Goal: Task Accomplishment & Management: Complete application form

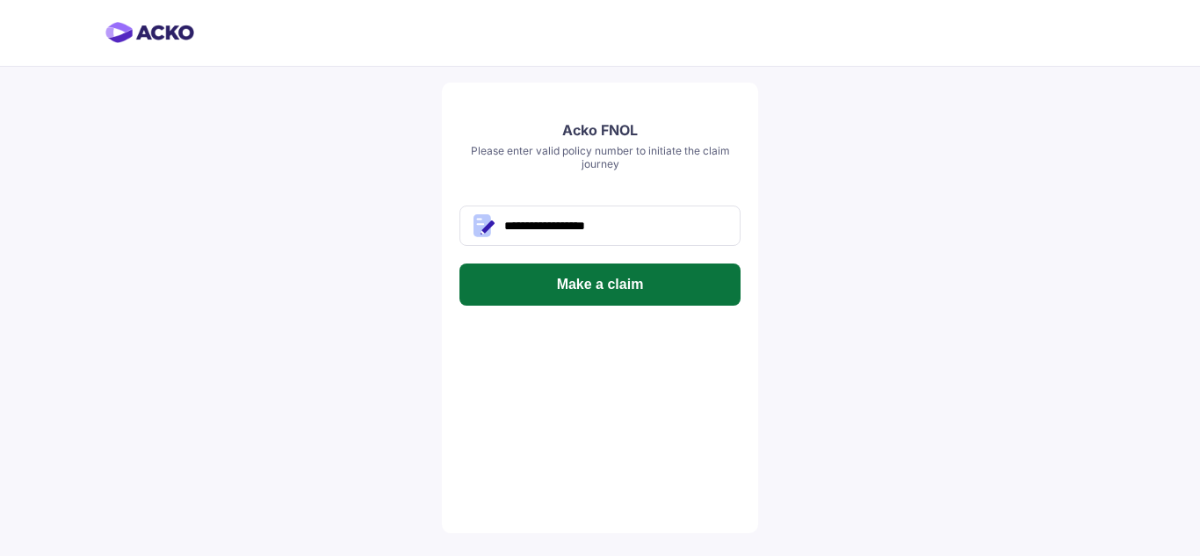
click at [685, 290] on button "Make a claim" at bounding box center [599, 285] width 281 height 42
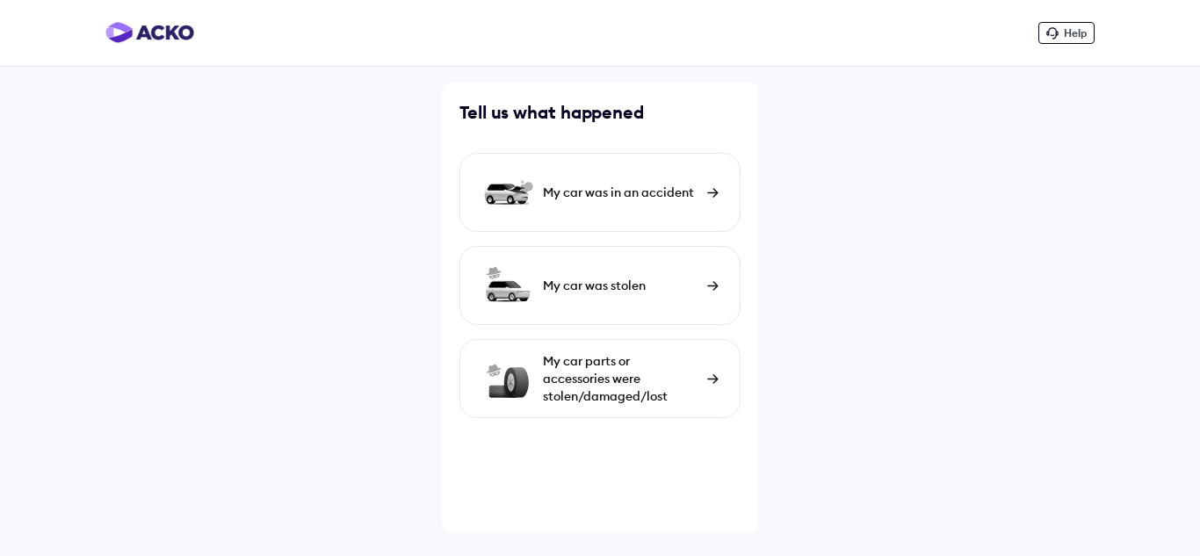
click at [630, 199] on div "My car was in an accident" at bounding box center [620, 193] width 155 height 18
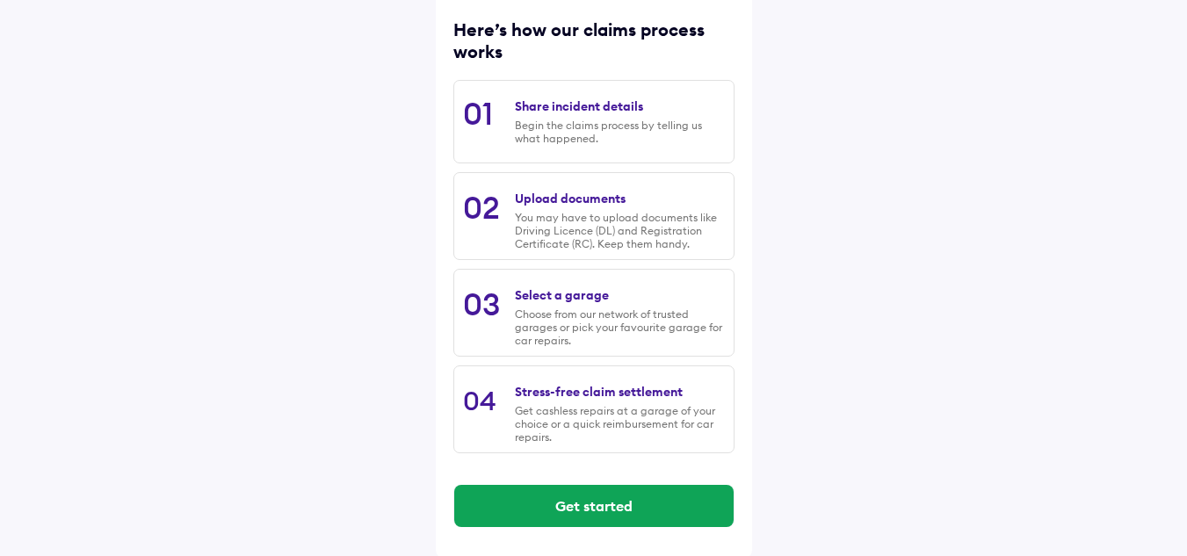
scroll to position [231, 0]
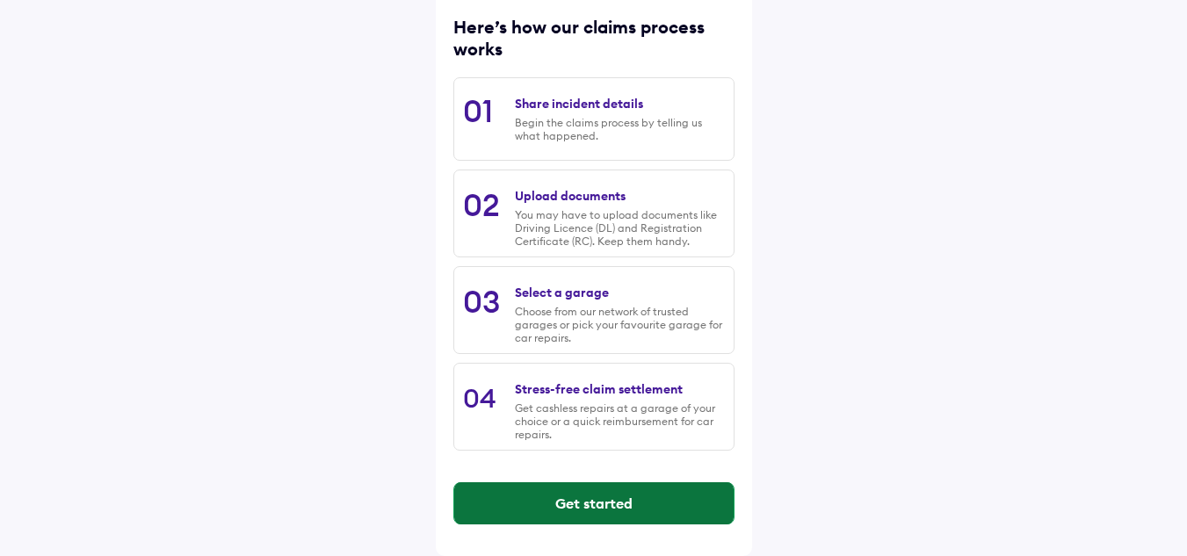
click at [588, 508] on button "Get started" at bounding box center [593, 503] width 279 height 42
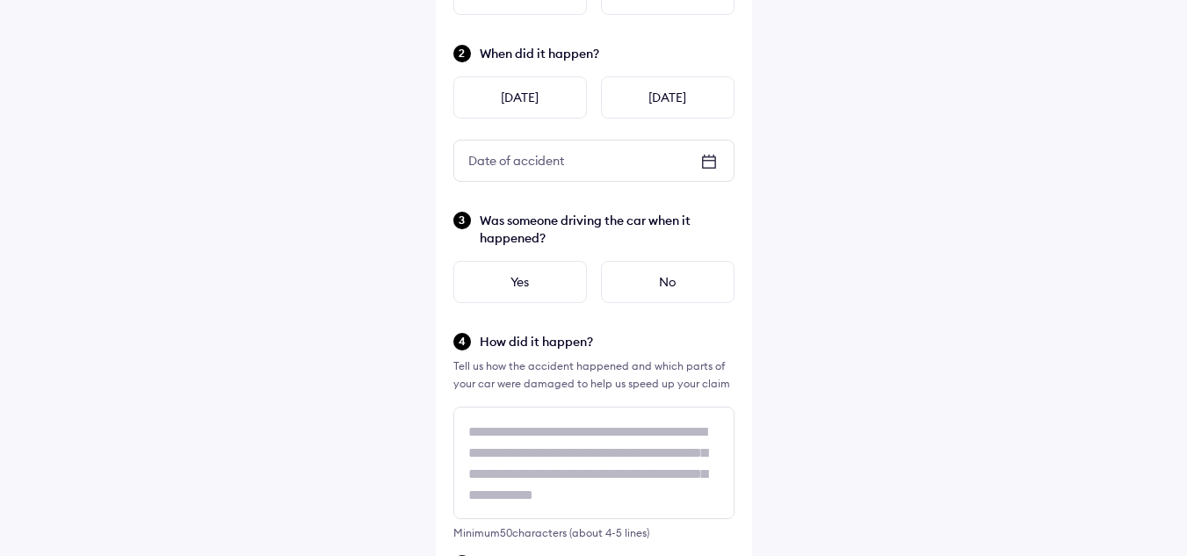
scroll to position [0, 0]
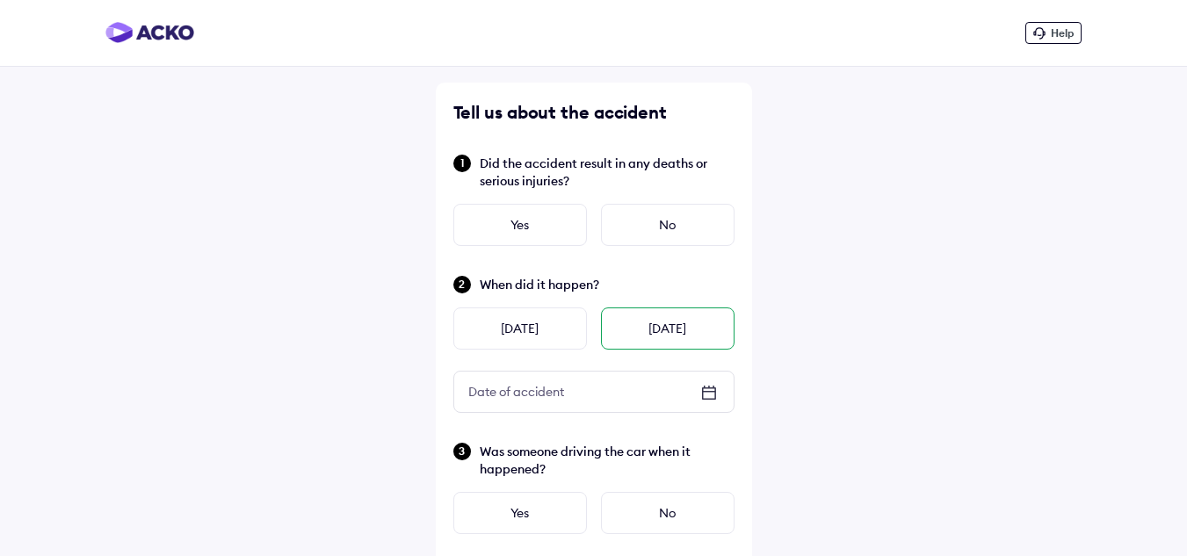
click at [644, 228] on div "No" at bounding box center [668, 225] width 134 height 42
click at [662, 233] on div "No" at bounding box center [668, 225] width 134 height 42
click at [659, 219] on div "No" at bounding box center [668, 225] width 134 height 42
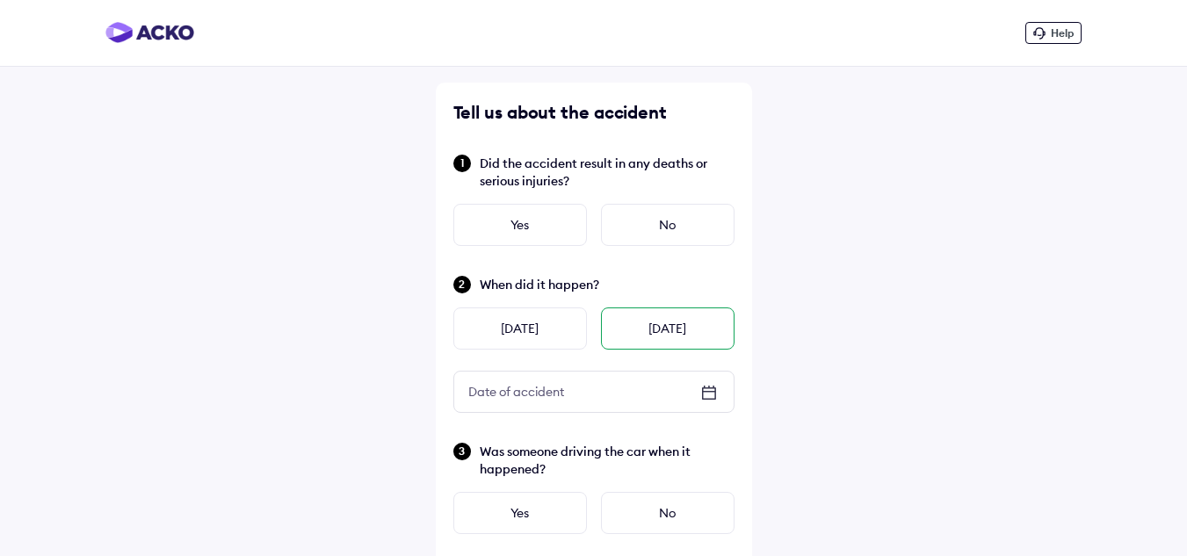
click at [659, 219] on div "No" at bounding box center [668, 225] width 134 height 42
click at [652, 218] on div "No" at bounding box center [668, 225] width 134 height 42
click at [529, 321] on div "Yesterday" at bounding box center [520, 328] width 134 height 42
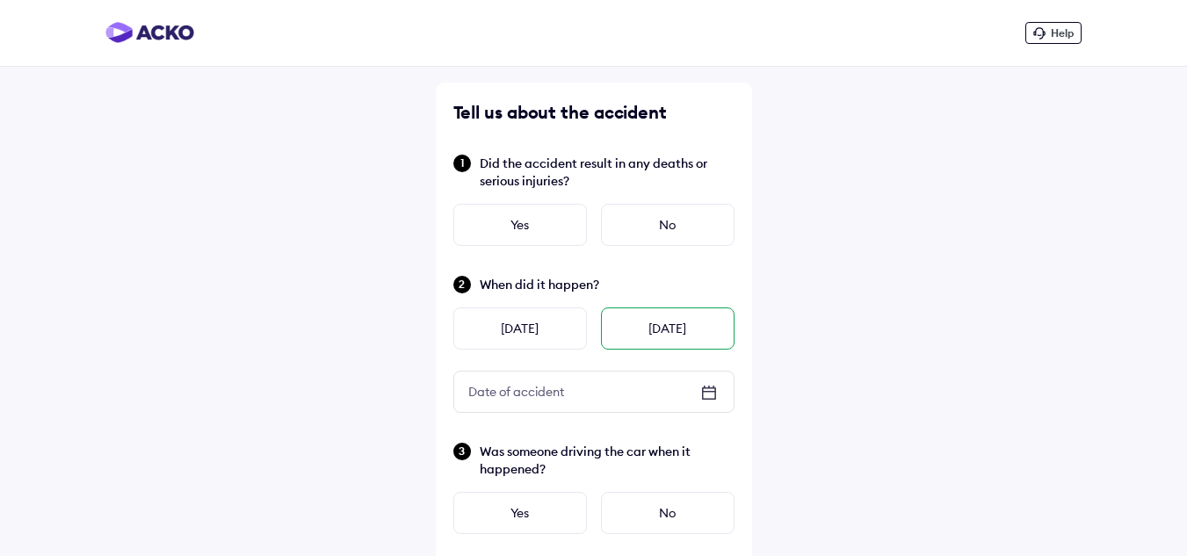
click at [609, 329] on div "Today" at bounding box center [668, 328] width 134 height 42
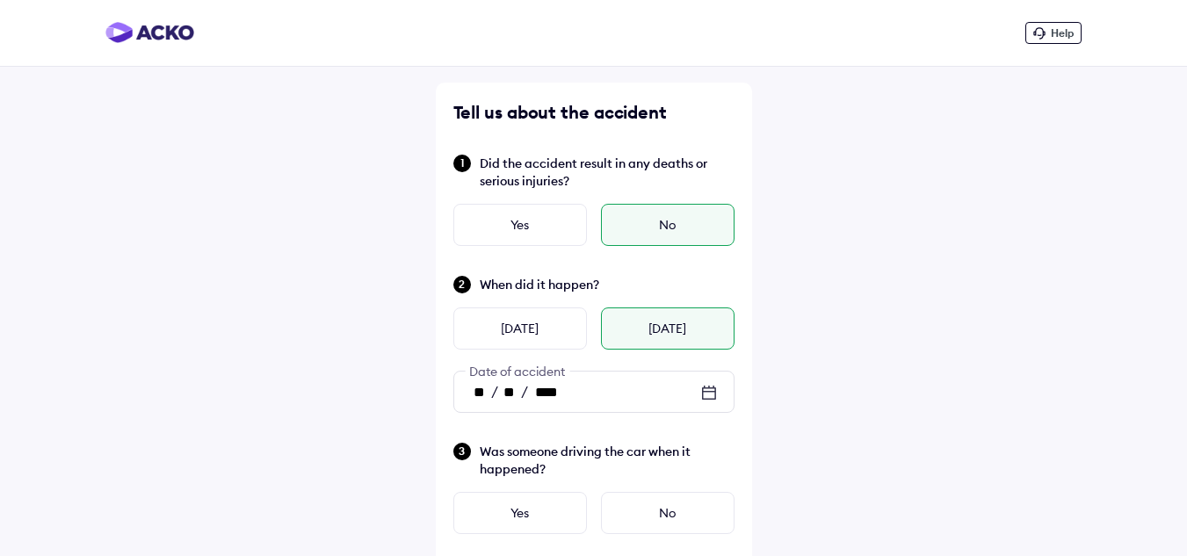
click at [708, 395] on icon at bounding box center [708, 392] width 21 height 21
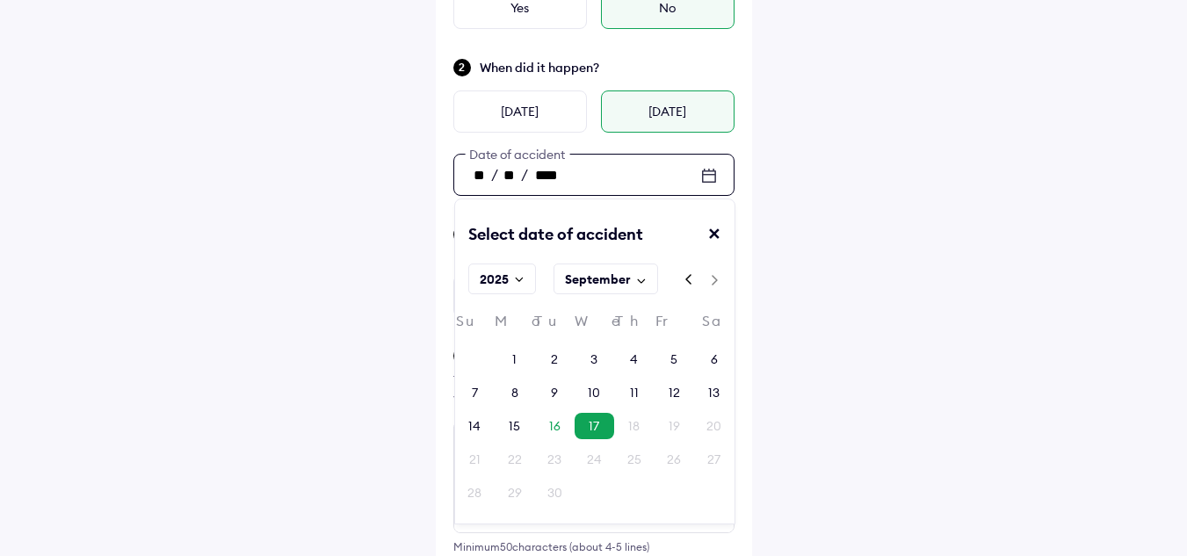
scroll to position [219, 0]
click at [629, 389] on div "11" at bounding box center [634, 391] width 40 height 26
type input "**"
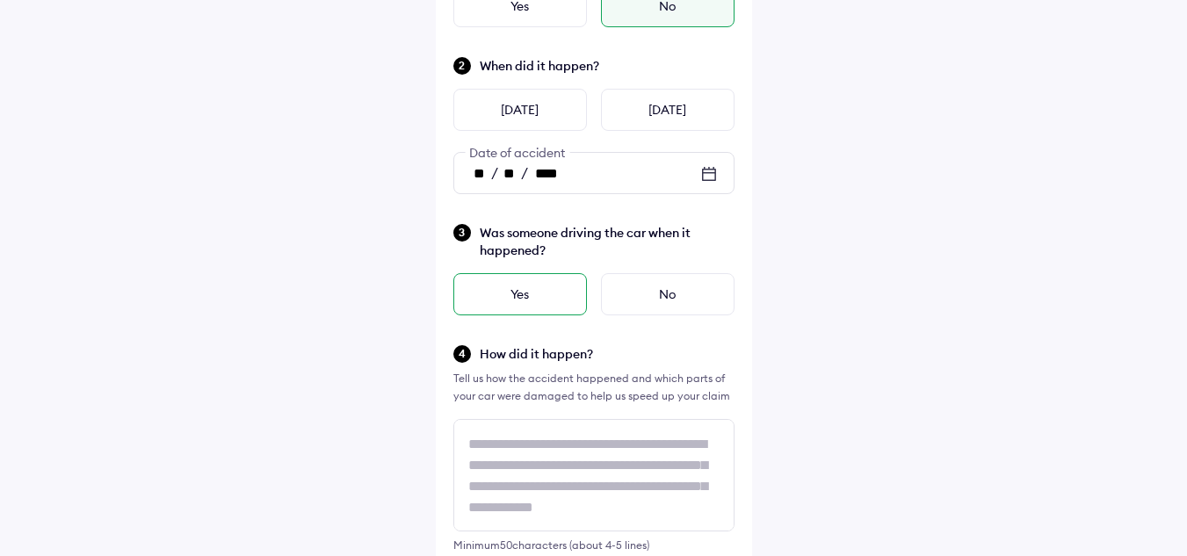
click at [534, 290] on div "Yes" at bounding box center [520, 294] width 134 height 42
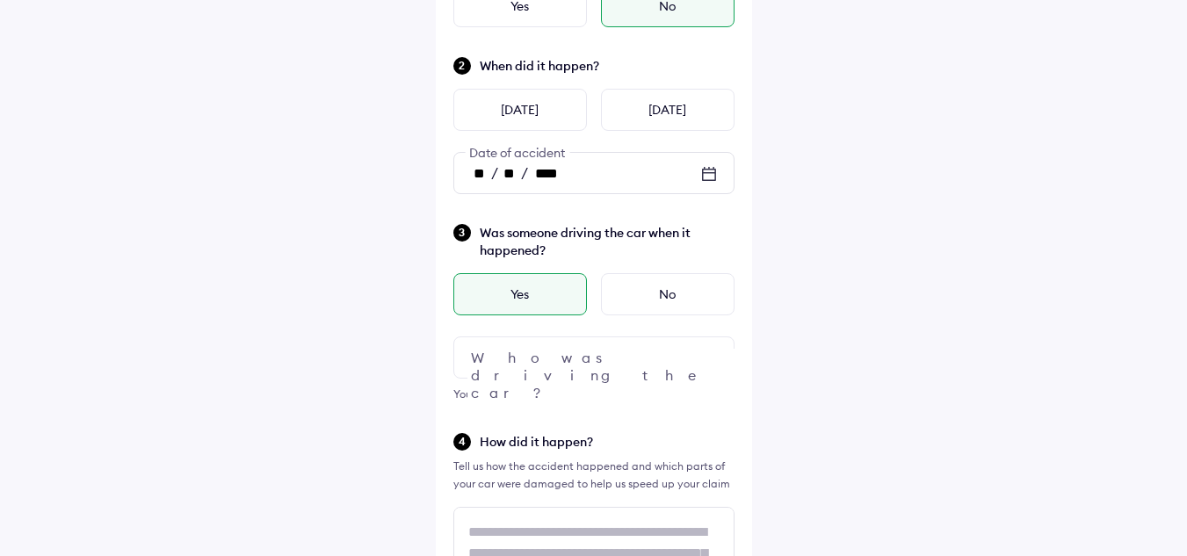
click at [670, 362] on div at bounding box center [593, 357] width 281 height 42
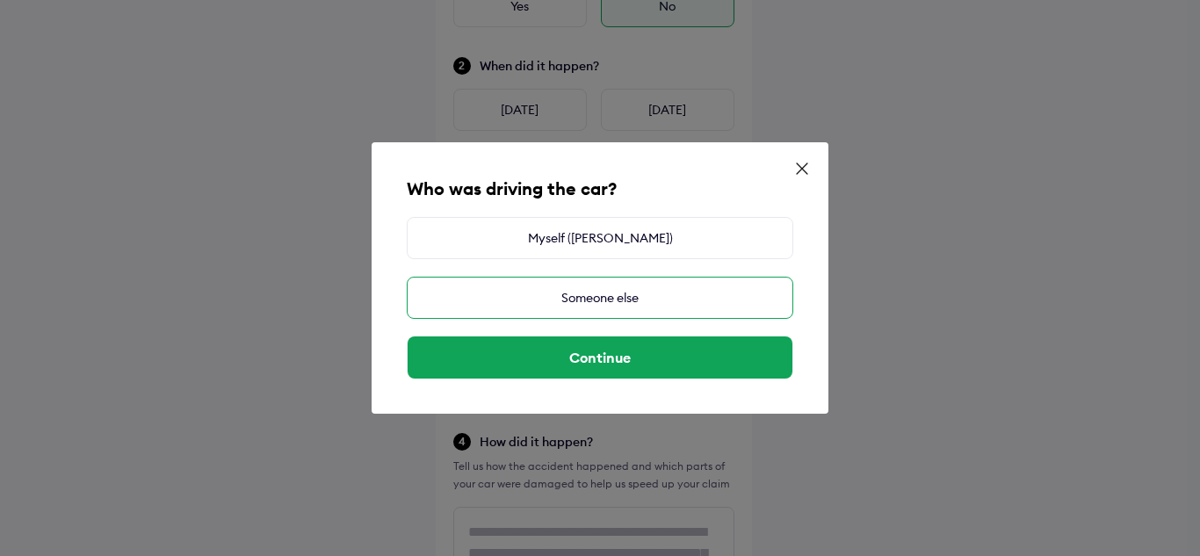
click at [646, 284] on div "Someone else" at bounding box center [600, 298] width 387 height 42
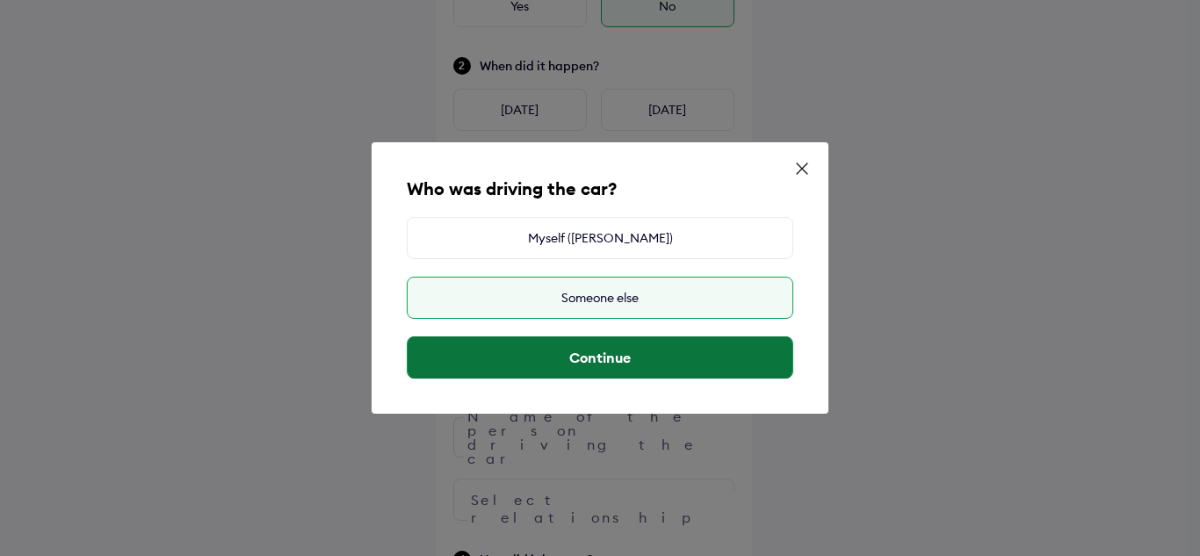
click at [642, 356] on button "Continue" at bounding box center [600, 357] width 385 height 42
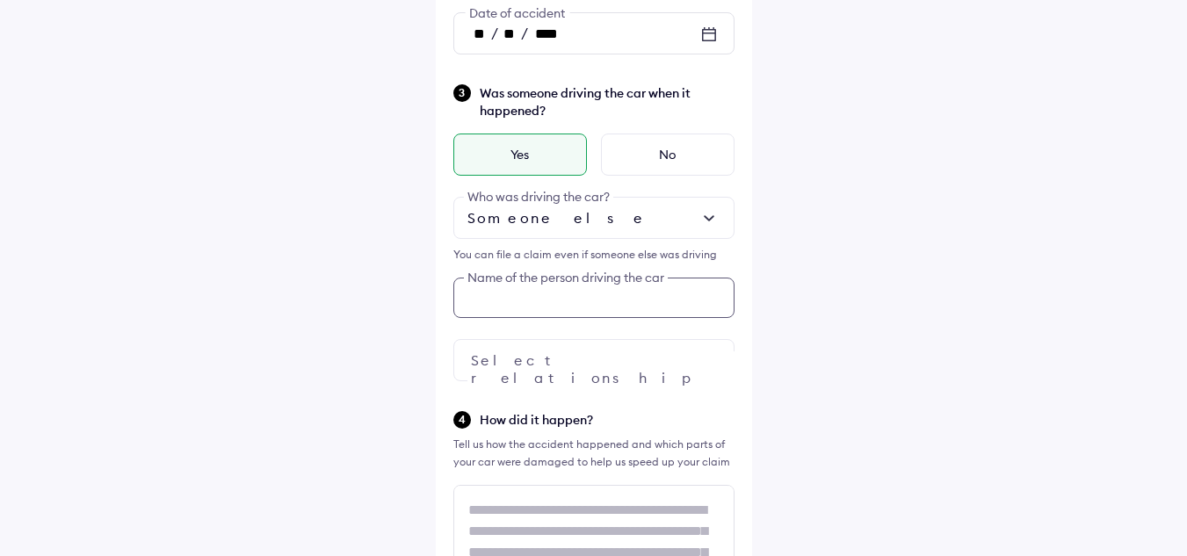
click at [582, 446] on div "Tell us about the accident Did the accident result in any deaths or serious inj…" at bounding box center [594, 495] width 316 height 1542
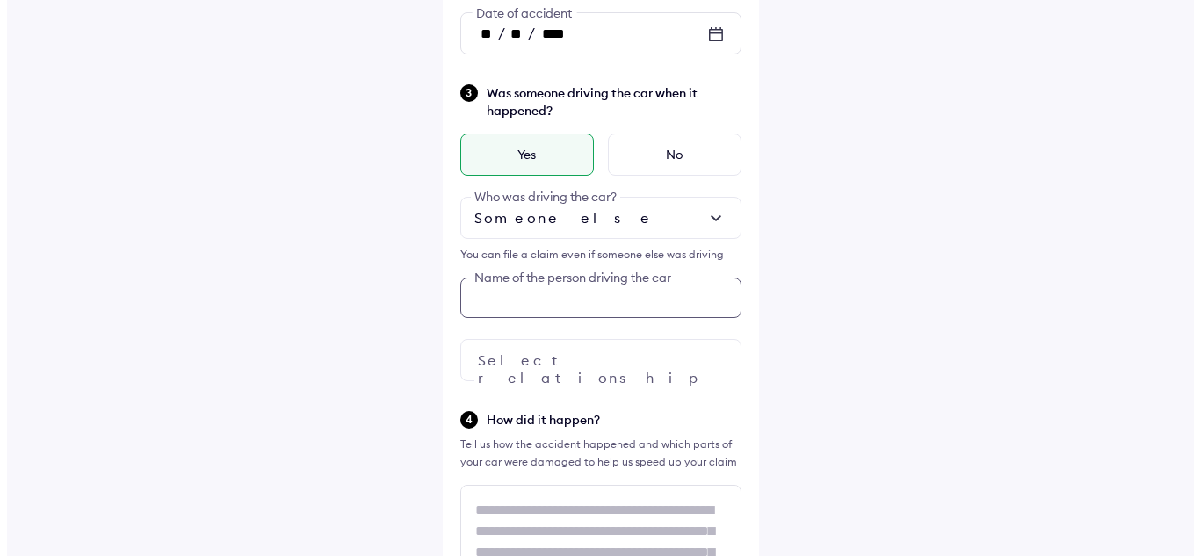
scroll to position [379, 0]
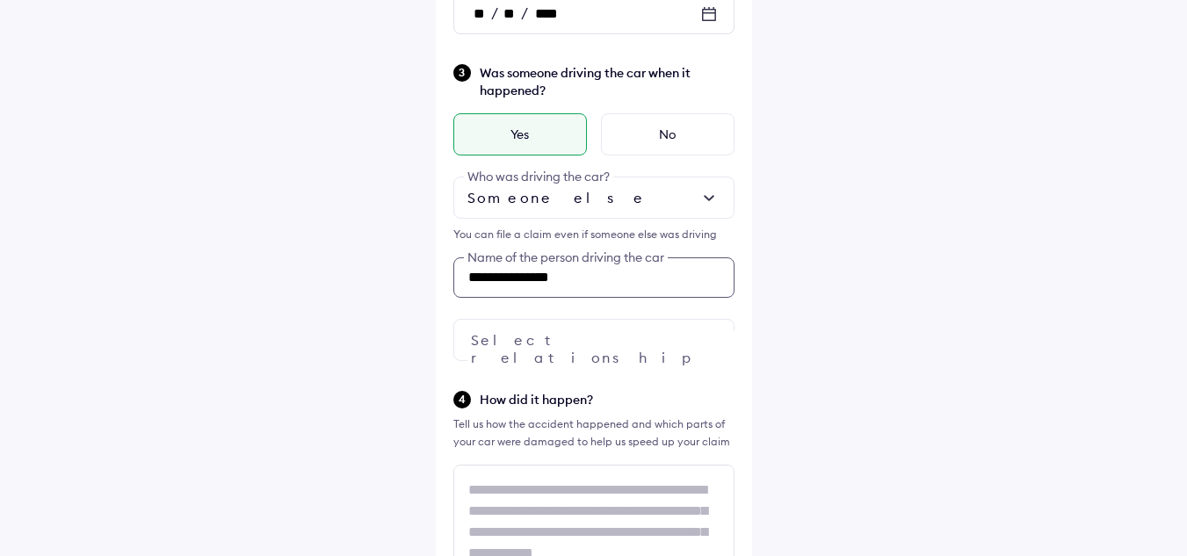
type input "**********"
click at [512, 336] on div at bounding box center [593, 340] width 281 height 42
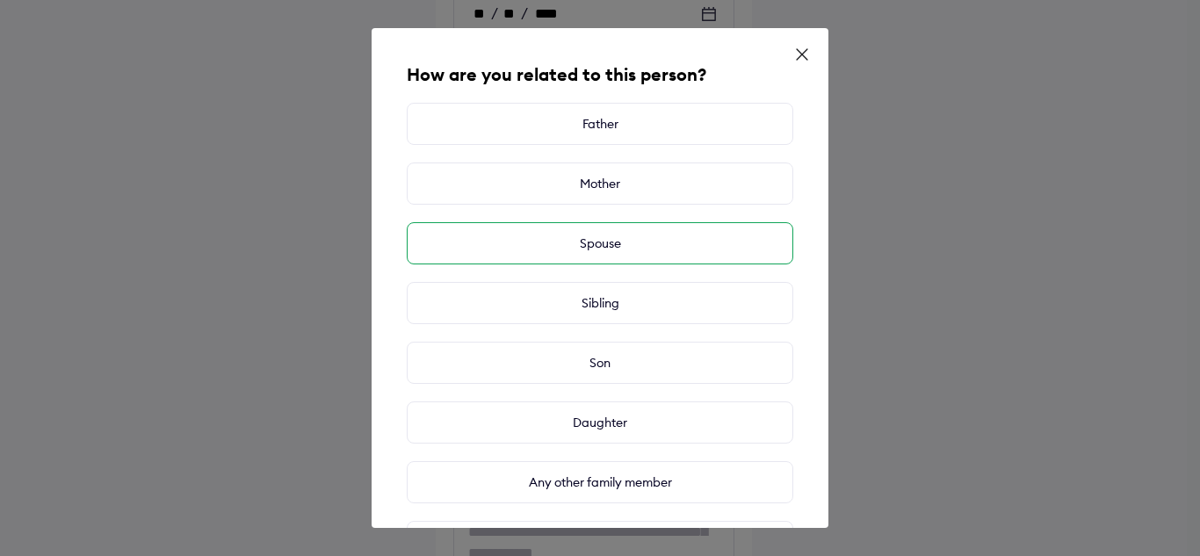
click at [604, 247] on div "Spouse" at bounding box center [600, 243] width 387 height 42
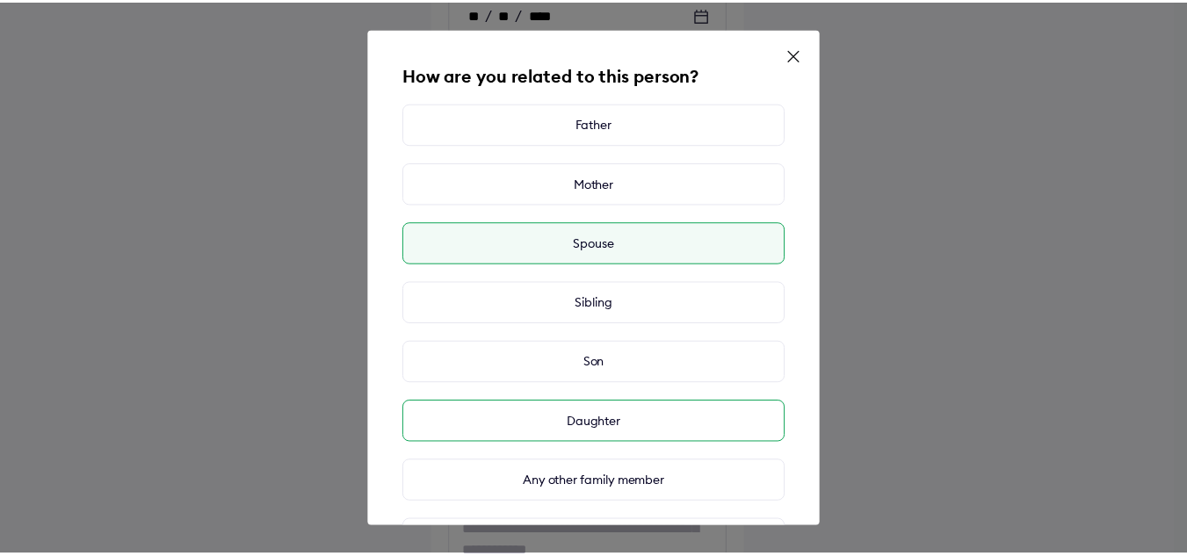
scroll to position [190, 0]
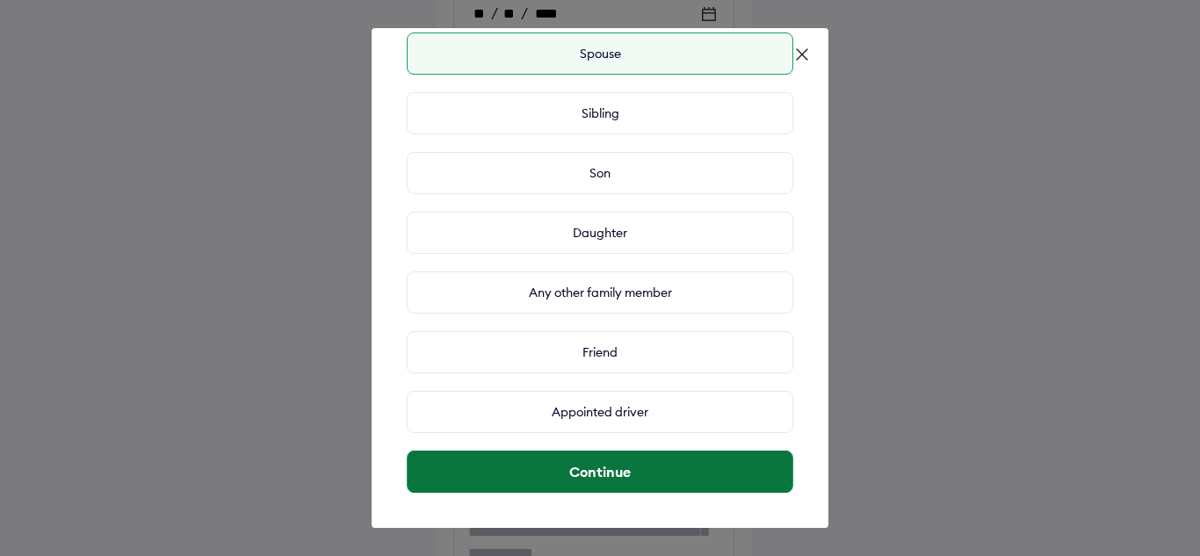
click at [656, 480] on button "Continue" at bounding box center [600, 472] width 385 height 42
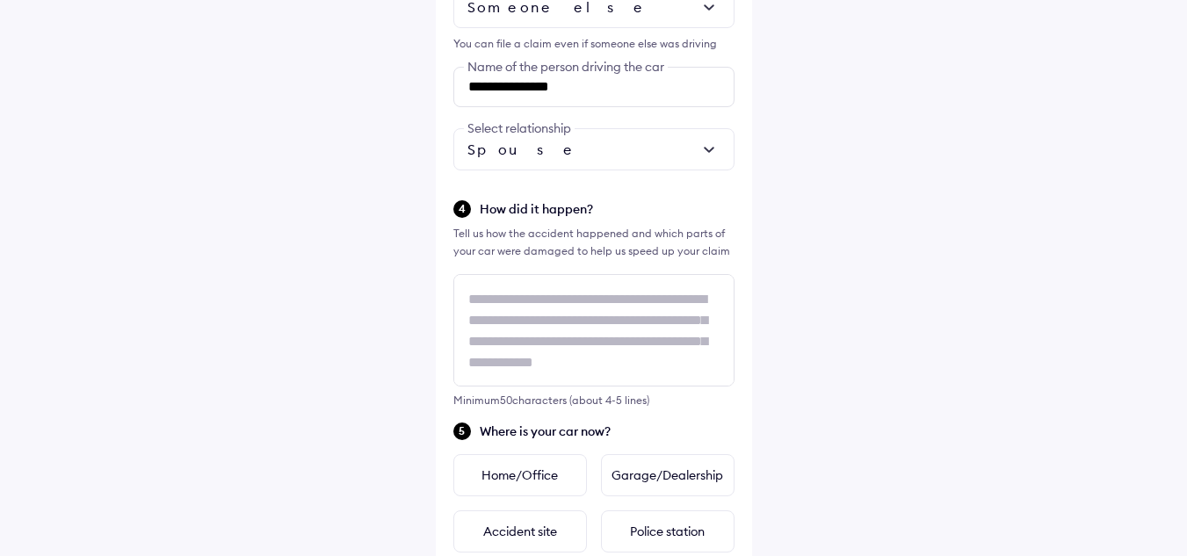
scroll to position [578, 0]
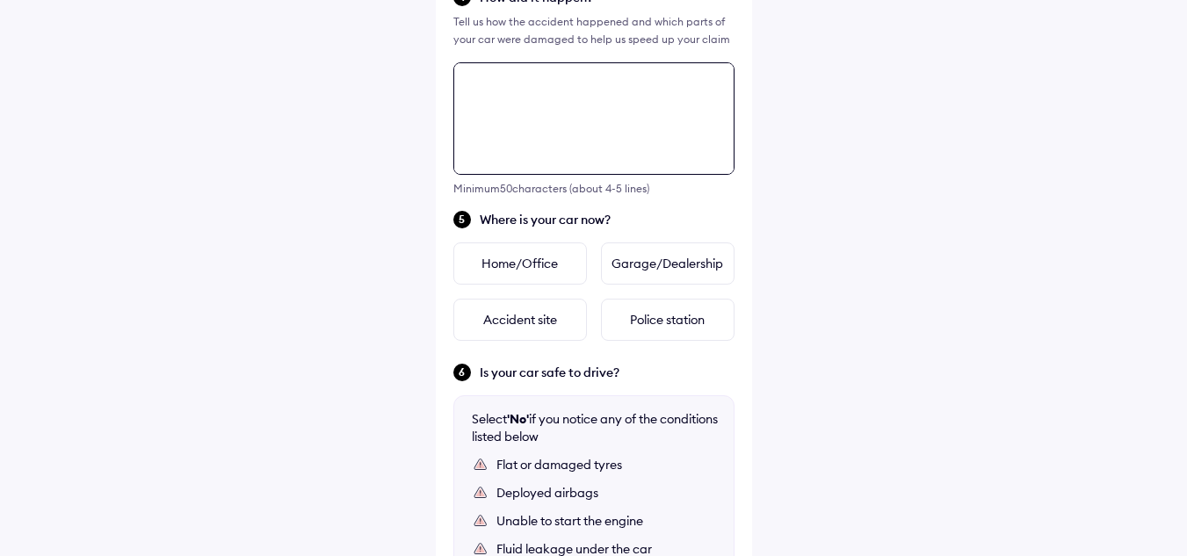
click at [558, 293] on div "**********" at bounding box center [594, 73] width 316 height 1542
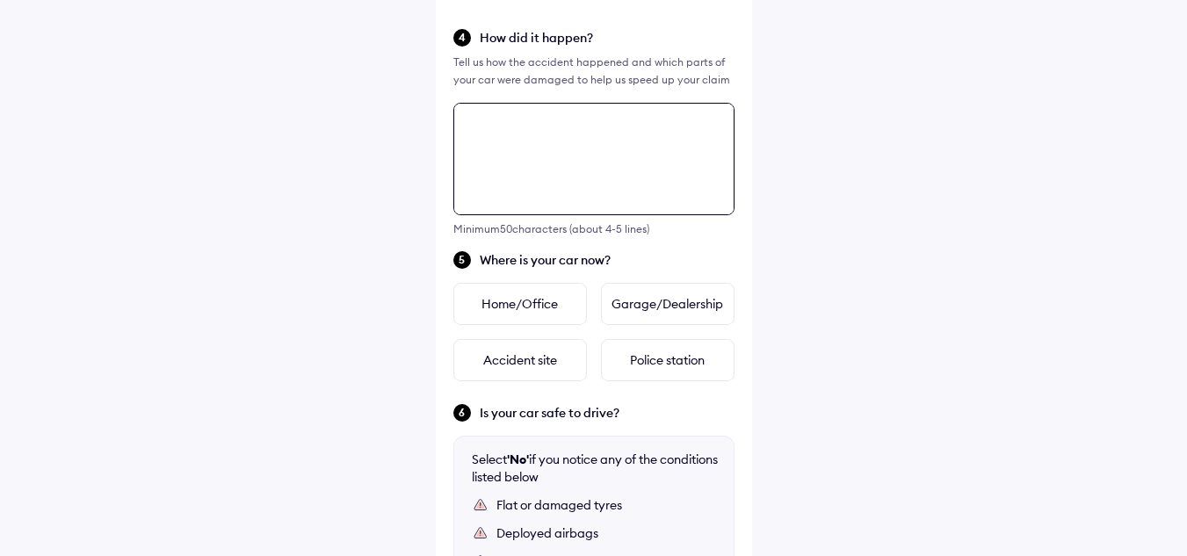
scroll to position [726, 0]
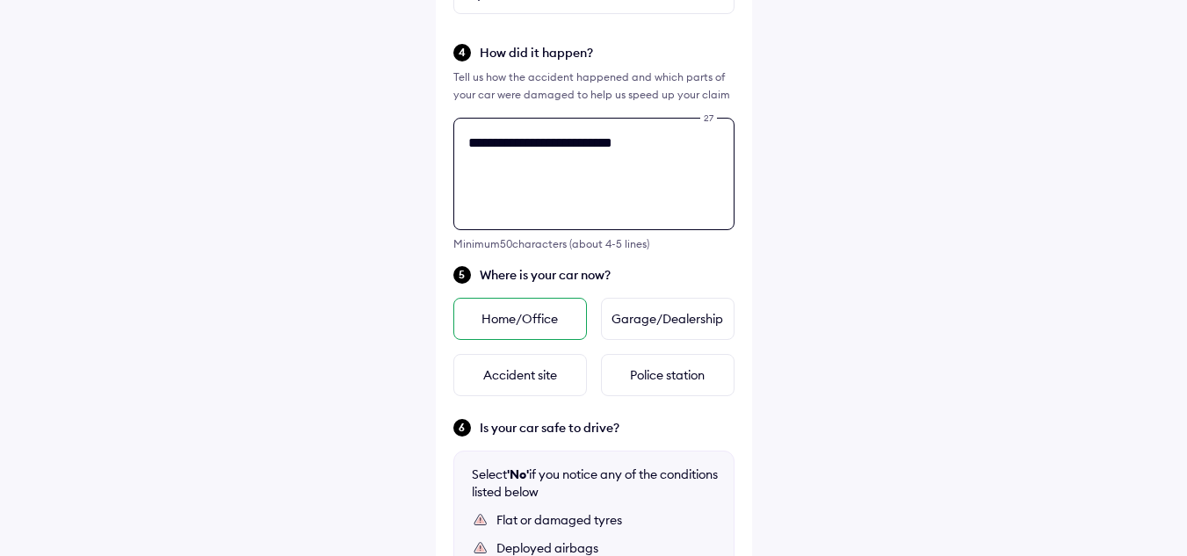
type textarea "**********"
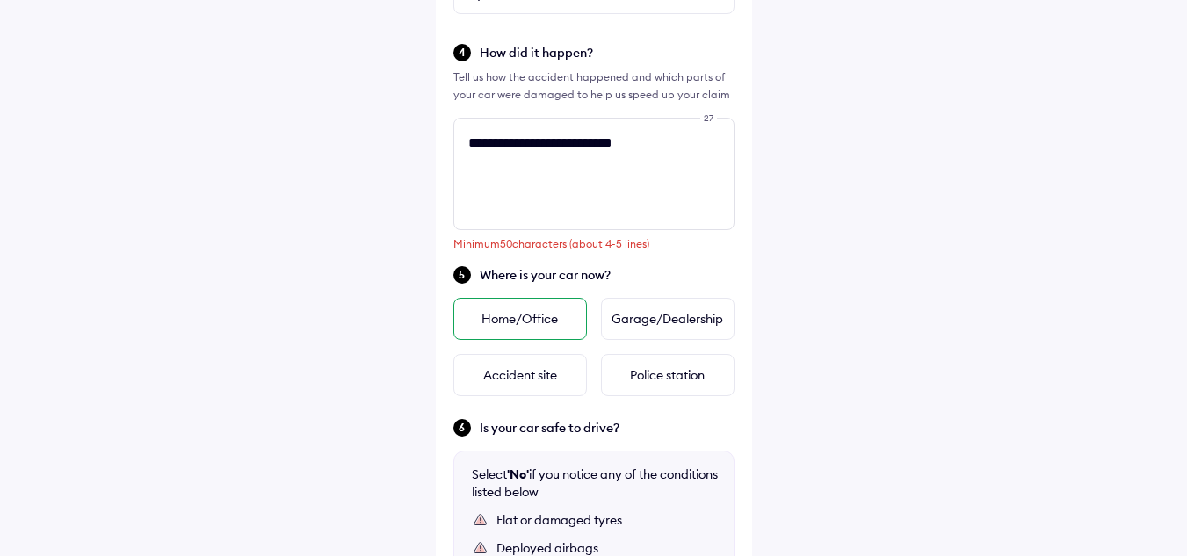
click at [559, 317] on div "Home/Office" at bounding box center [520, 319] width 134 height 42
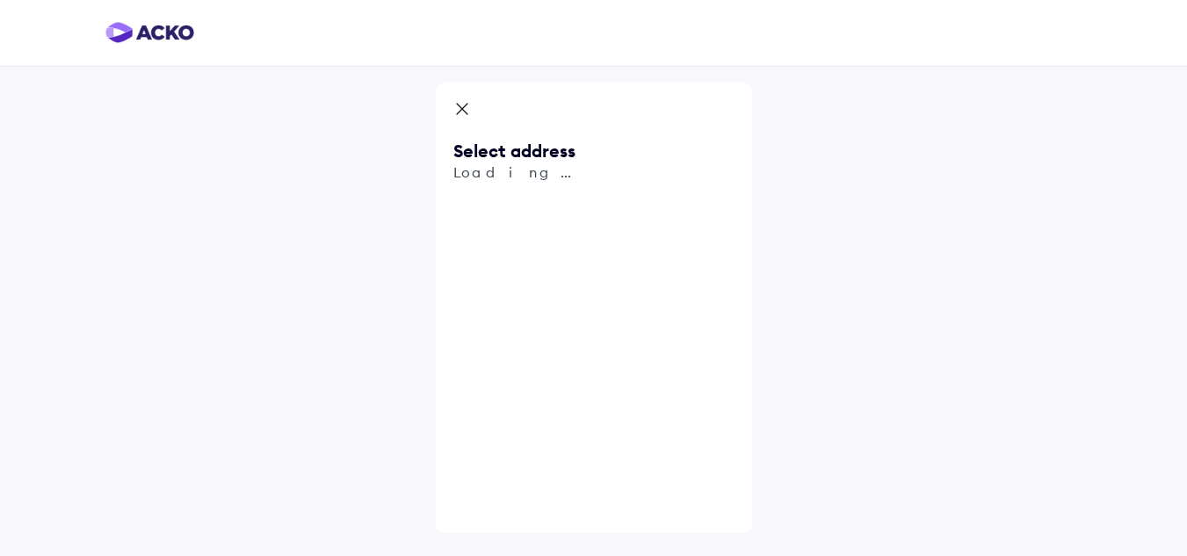
scroll to position [0, 0]
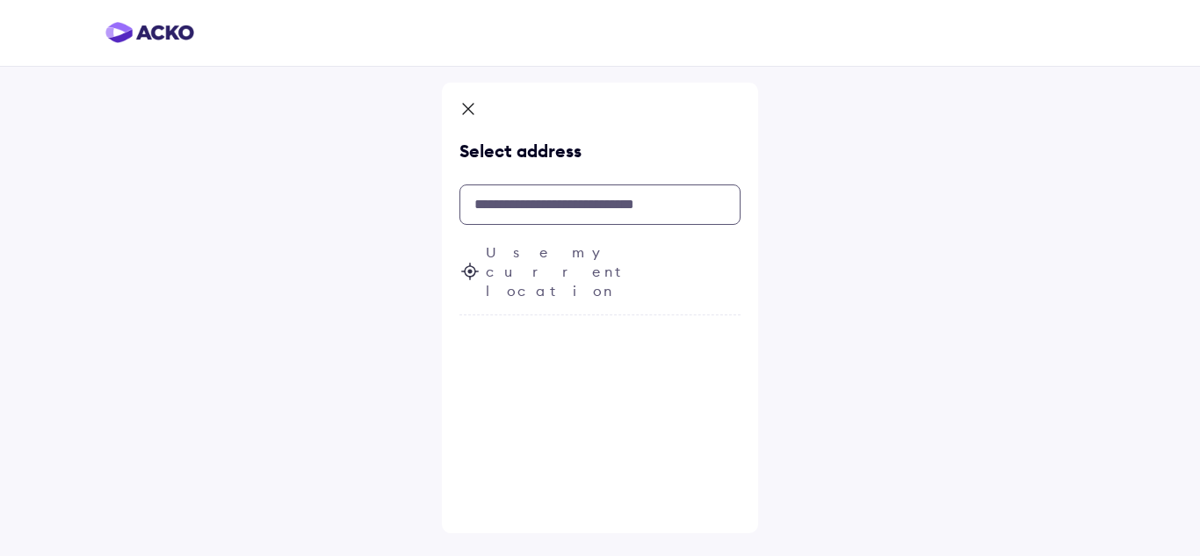
click at [570, 213] on input "text" at bounding box center [599, 204] width 281 height 40
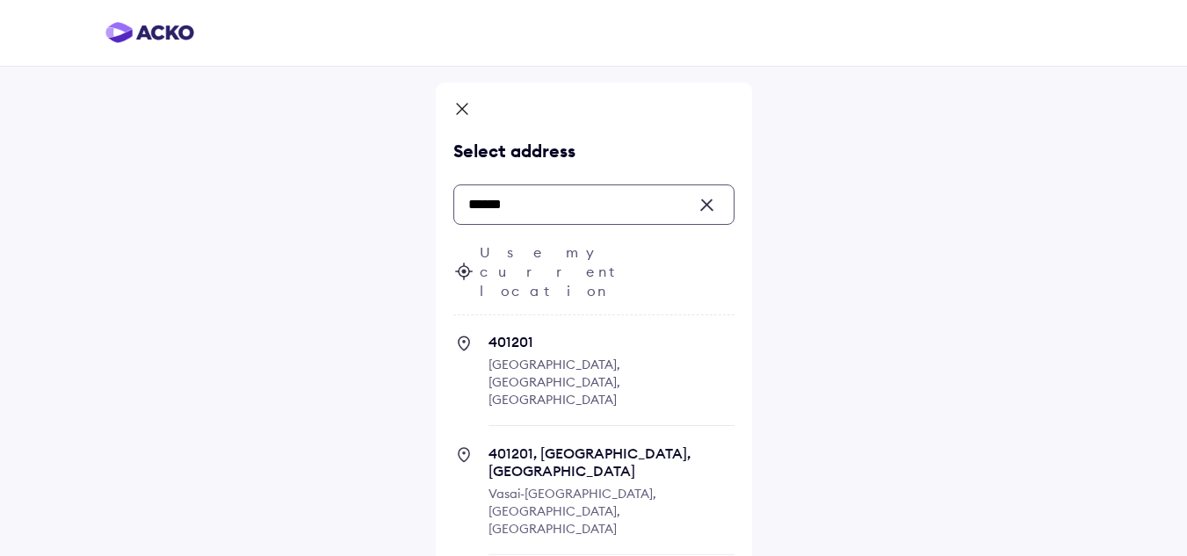
click at [545, 333] on span "401201" at bounding box center [611, 342] width 246 height 18
type input "******"
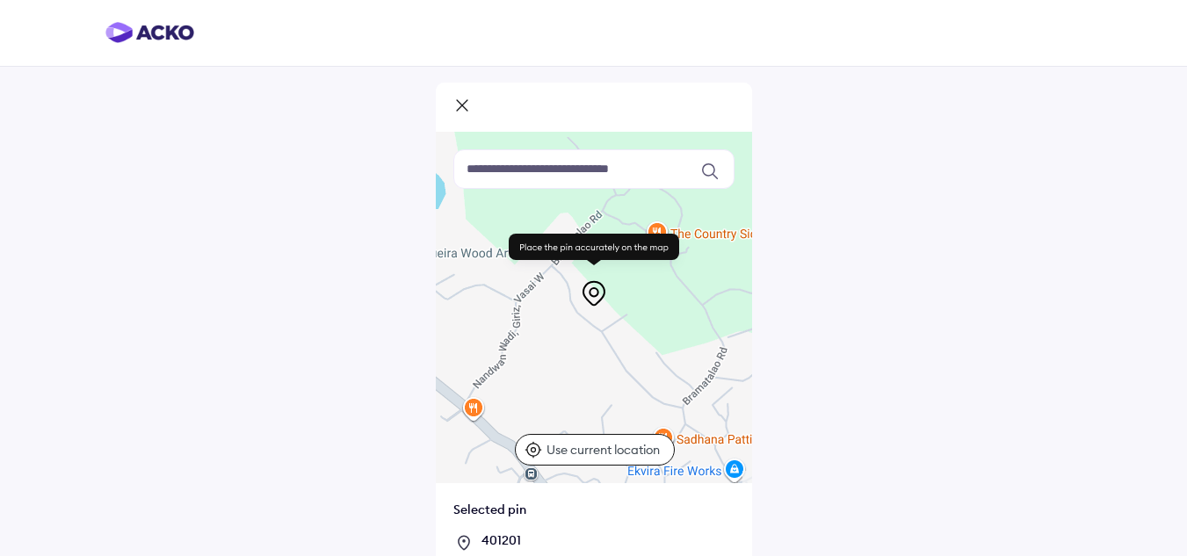
scroll to position [110, 0]
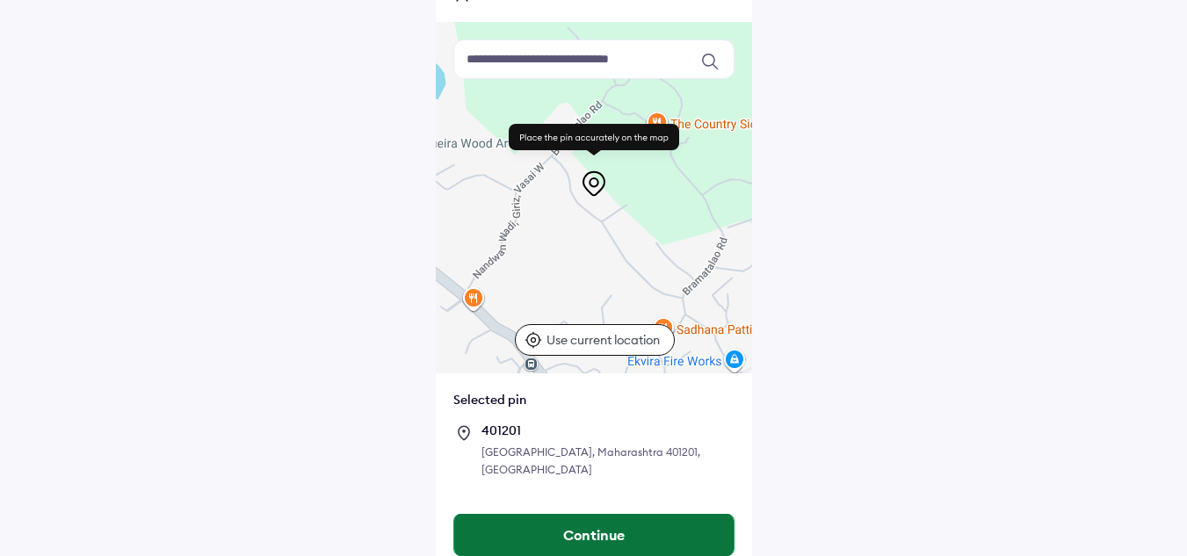
click at [562, 517] on button "Continue" at bounding box center [593, 535] width 279 height 42
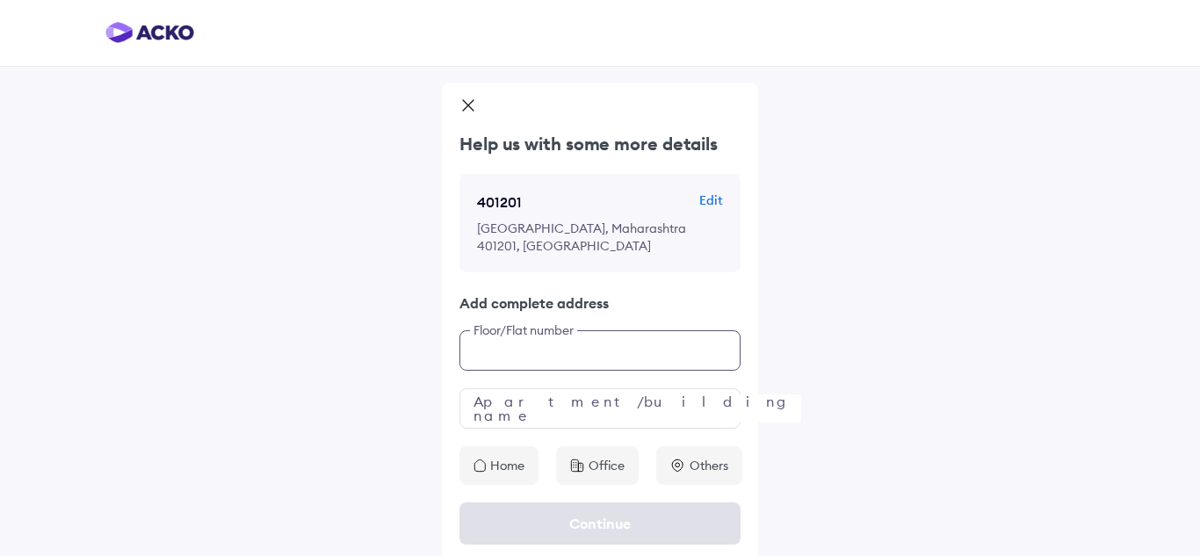
click at [539, 333] on input "text" at bounding box center [599, 350] width 281 height 40
type input "**********"
click at [546, 394] on input "text" at bounding box center [599, 408] width 281 height 40
type input "**********"
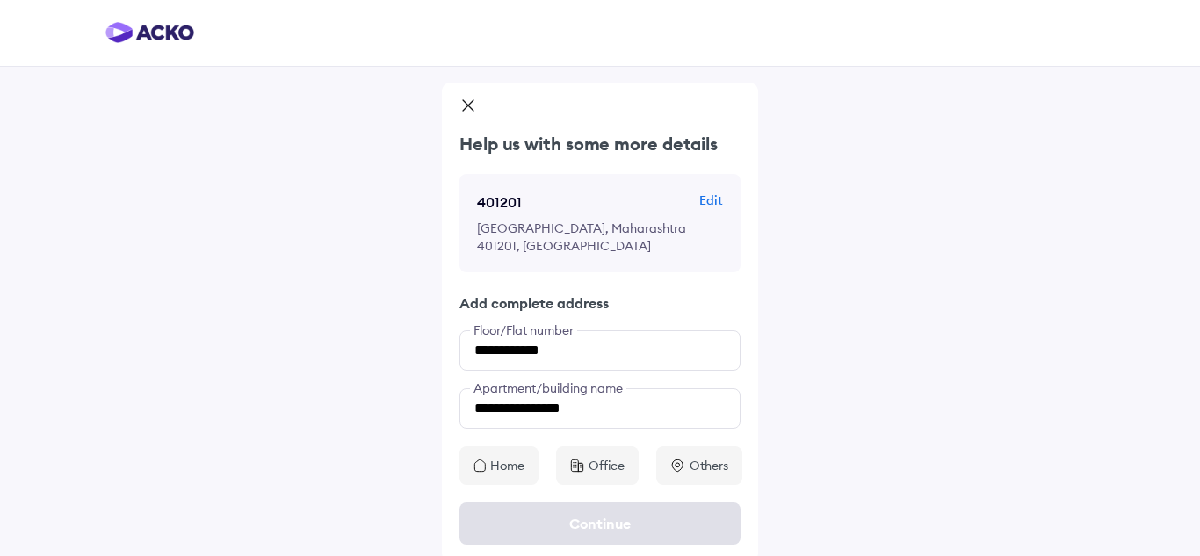
click at [507, 457] on p "Home" at bounding box center [507, 466] width 34 height 18
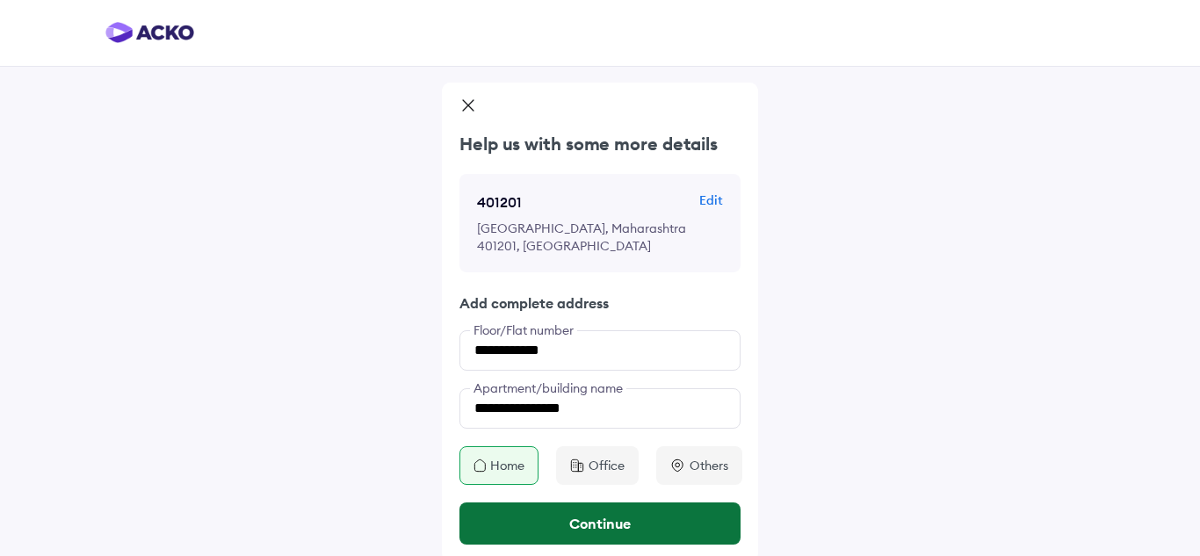
click at [549, 502] on button "Continue" at bounding box center [599, 523] width 281 height 42
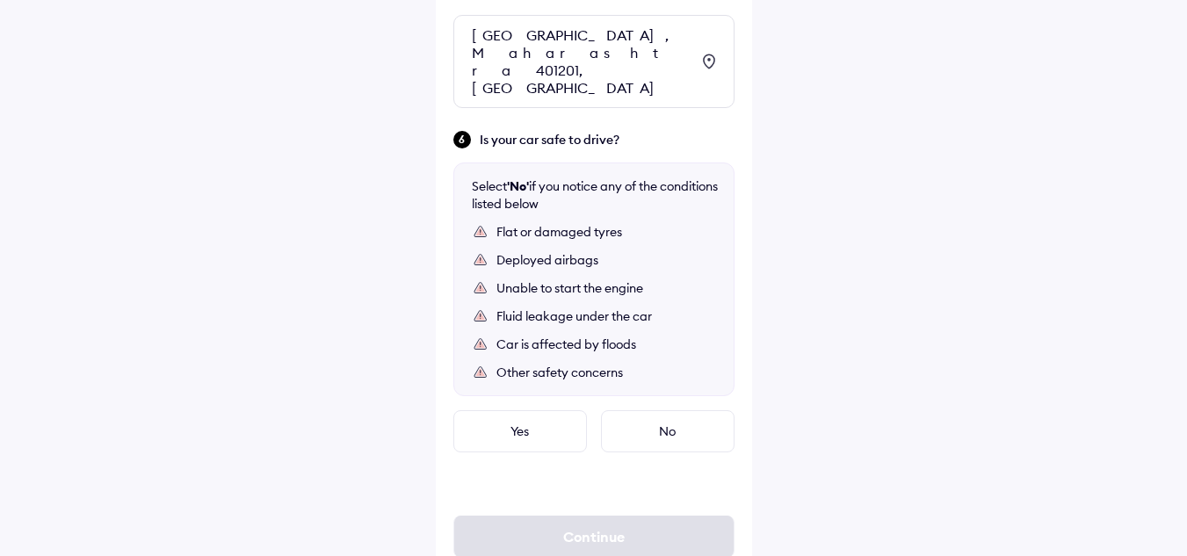
scroll to position [1133, 0]
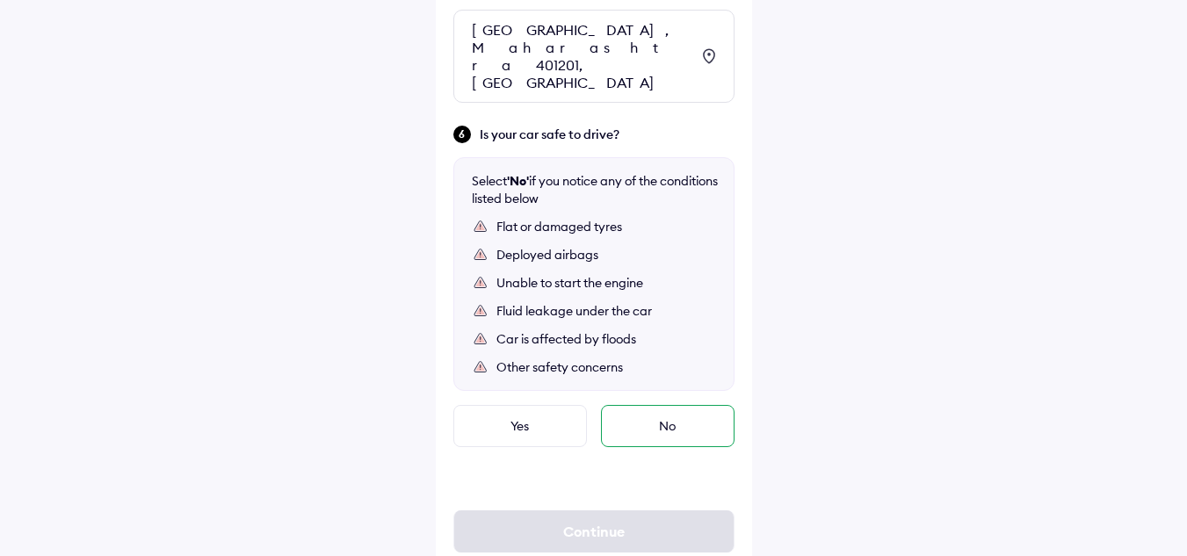
click at [651, 405] on div "No" at bounding box center [668, 426] width 134 height 42
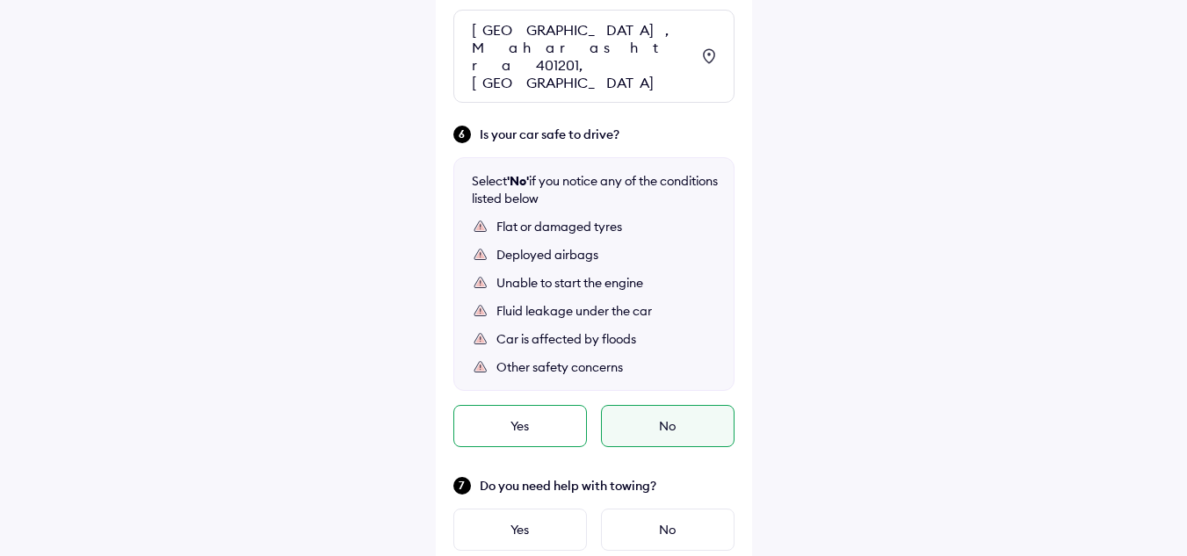
click at [553, 405] on div "Yes" at bounding box center [520, 426] width 134 height 42
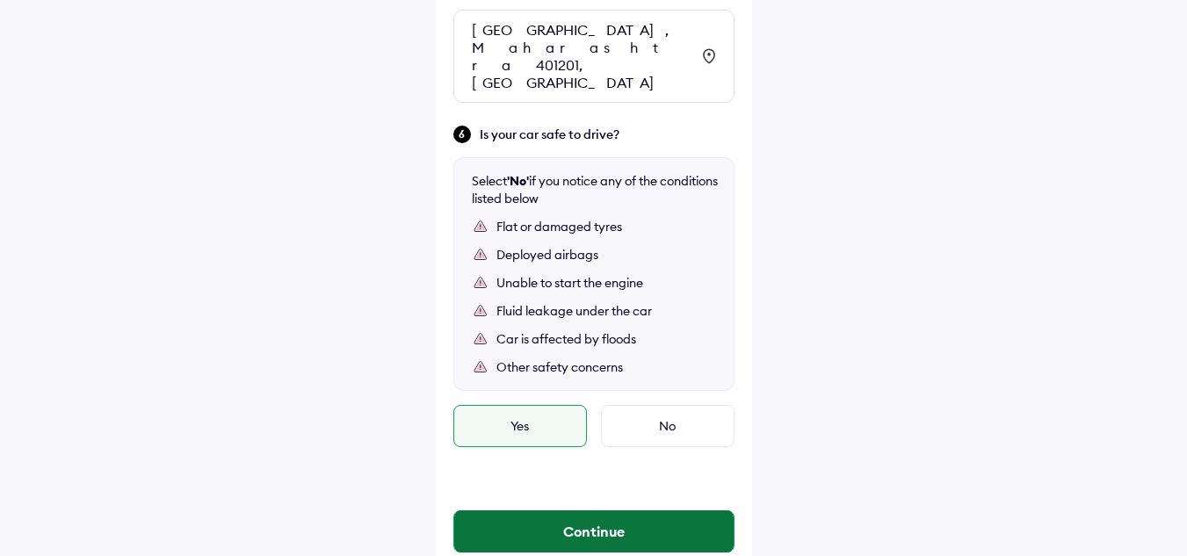
click at [584, 510] on button "Continue" at bounding box center [593, 531] width 279 height 42
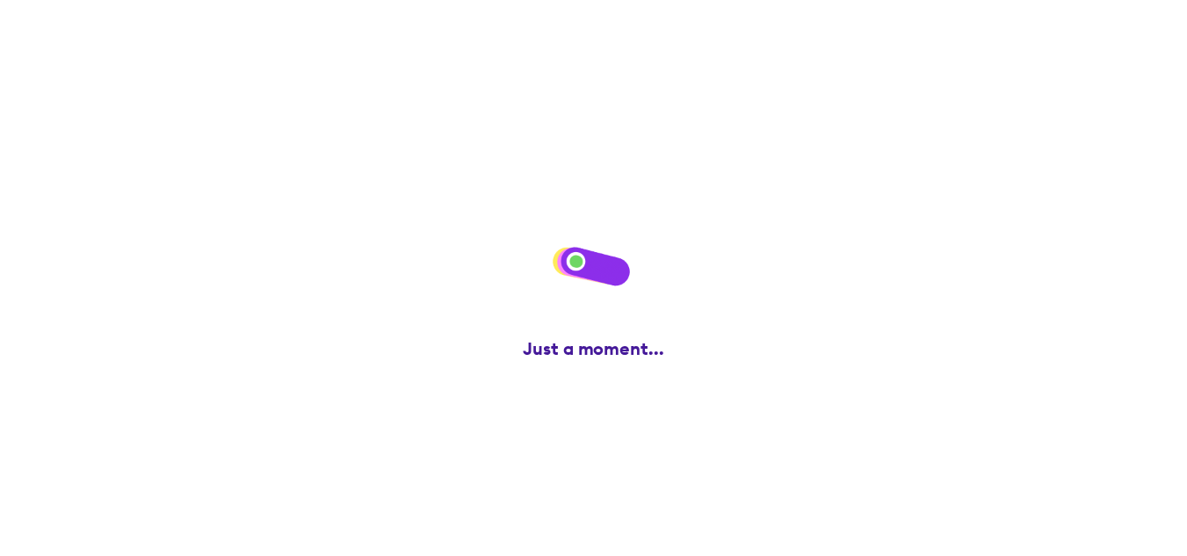
scroll to position [0, 0]
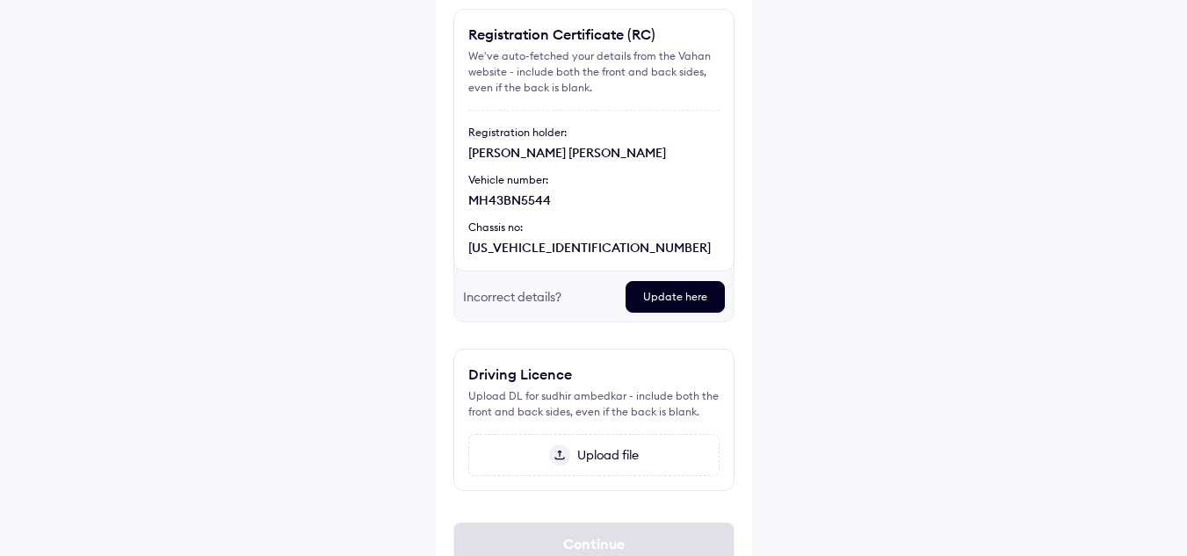
scroll to position [146, 0]
click at [613, 452] on span "Upload file" at bounding box center [604, 453] width 69 height 16
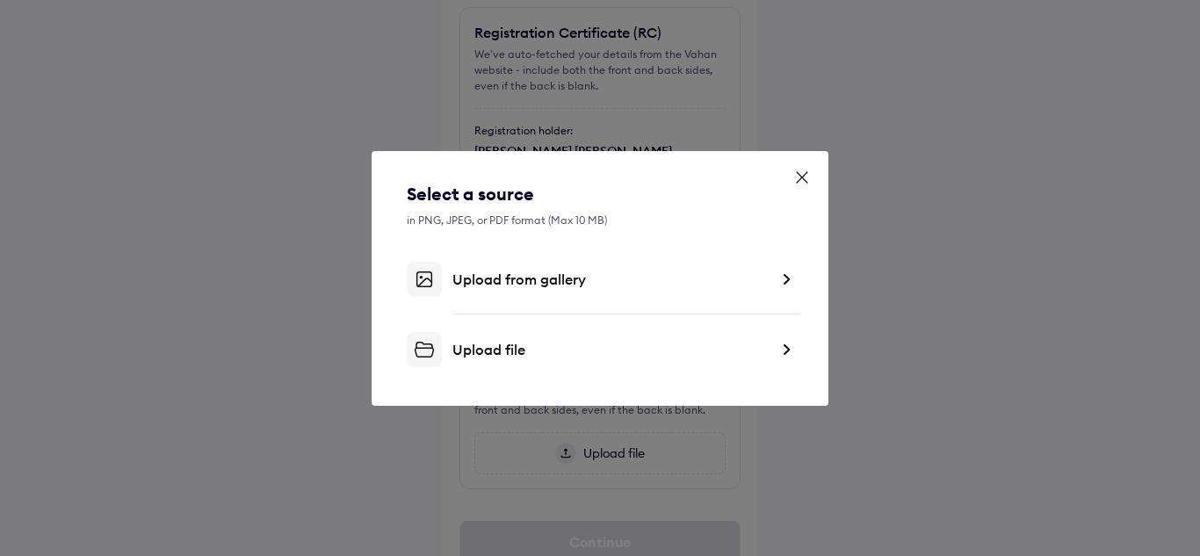
click at [545, 268] on div "Upload from gallery" at bounding box center [600, 279] width 387 height 35
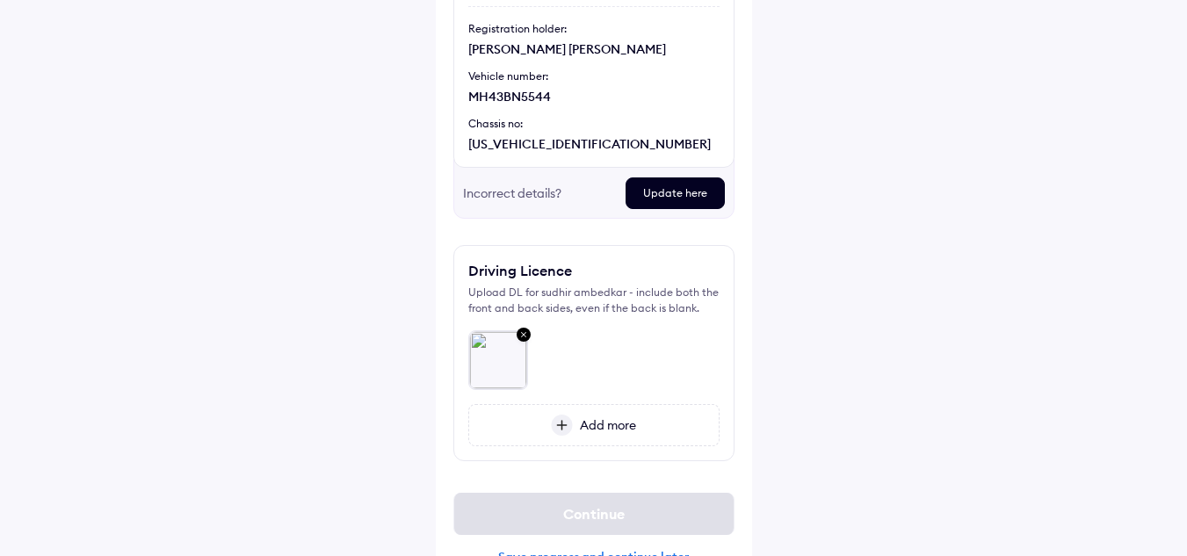
scroll to position [249, 0]
click at [607, 423] on span "Add more" at bounding box center [604, 424] width 63 height 16
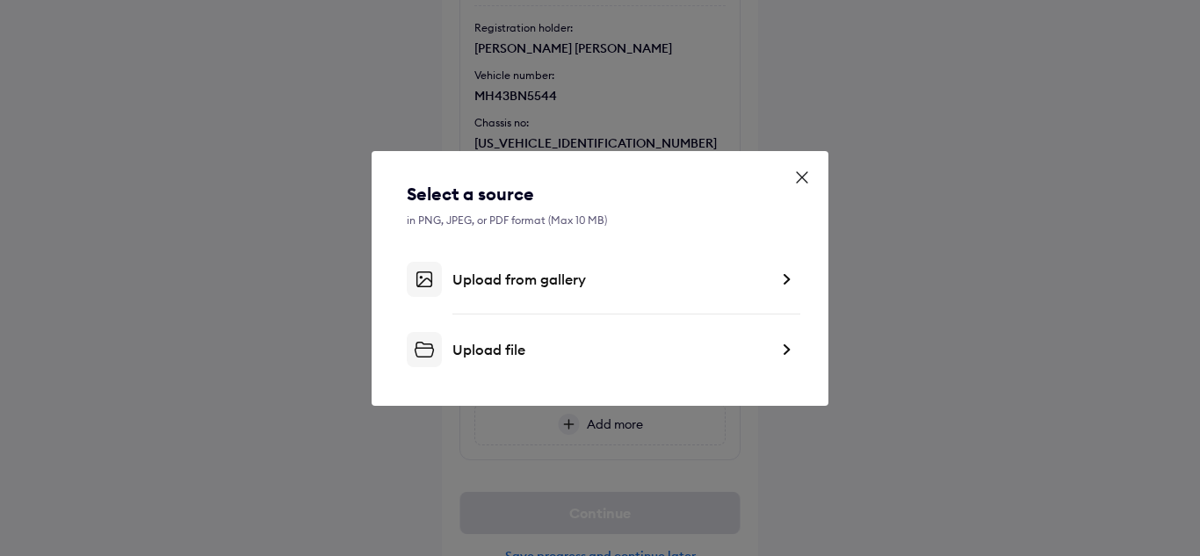
click at [548, 277] on div "Upload from gallery" at bounding box center [610, 280] width 316 height 18
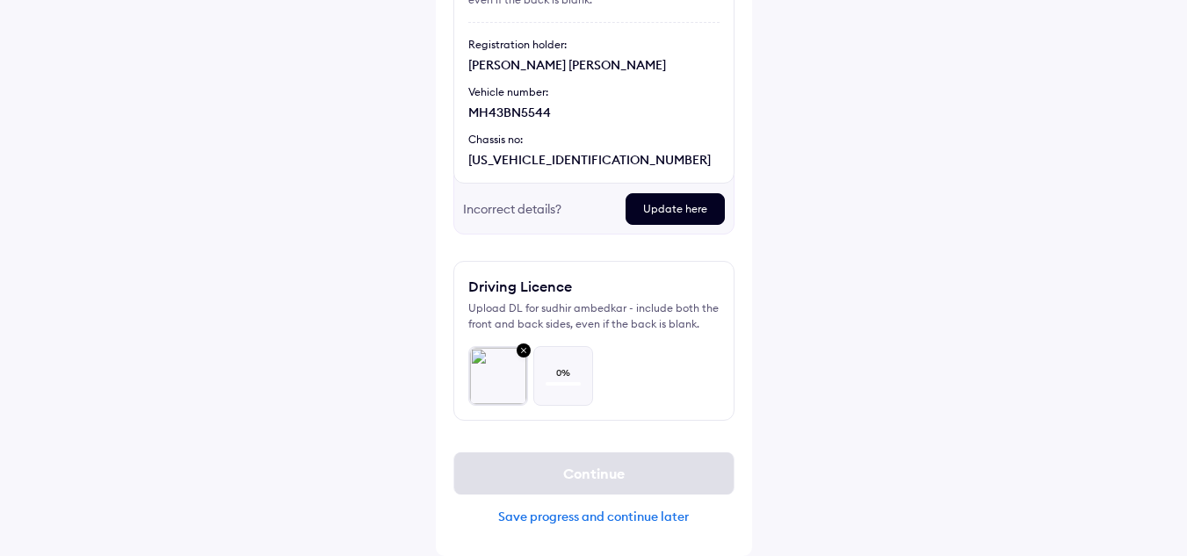
scroll to position [232, 0]
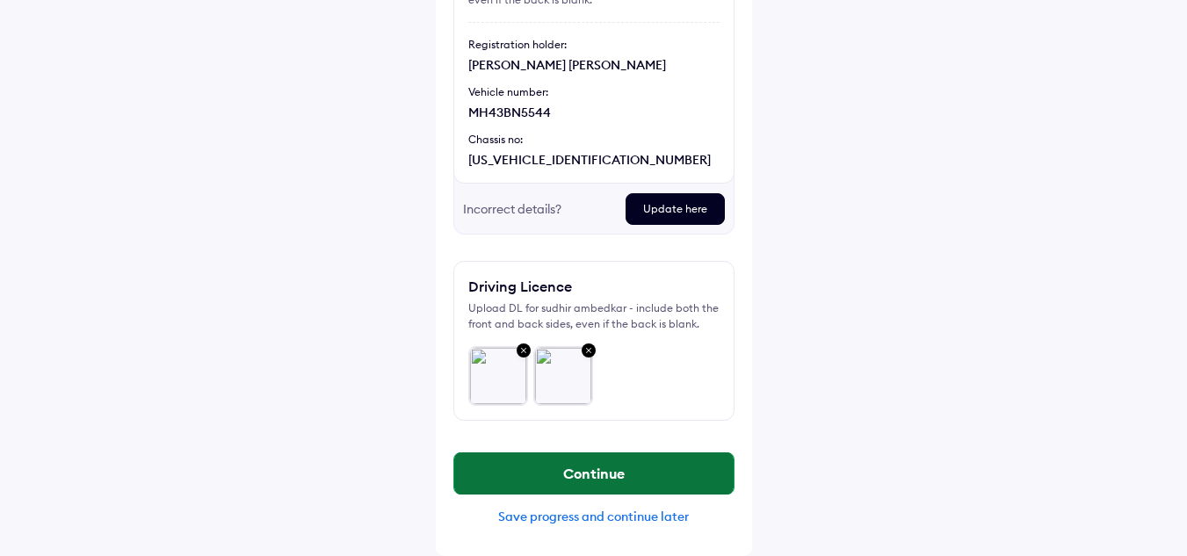
click at [625, 472] on button "Continue" at bounding box center [593, 473] width 279 height 42
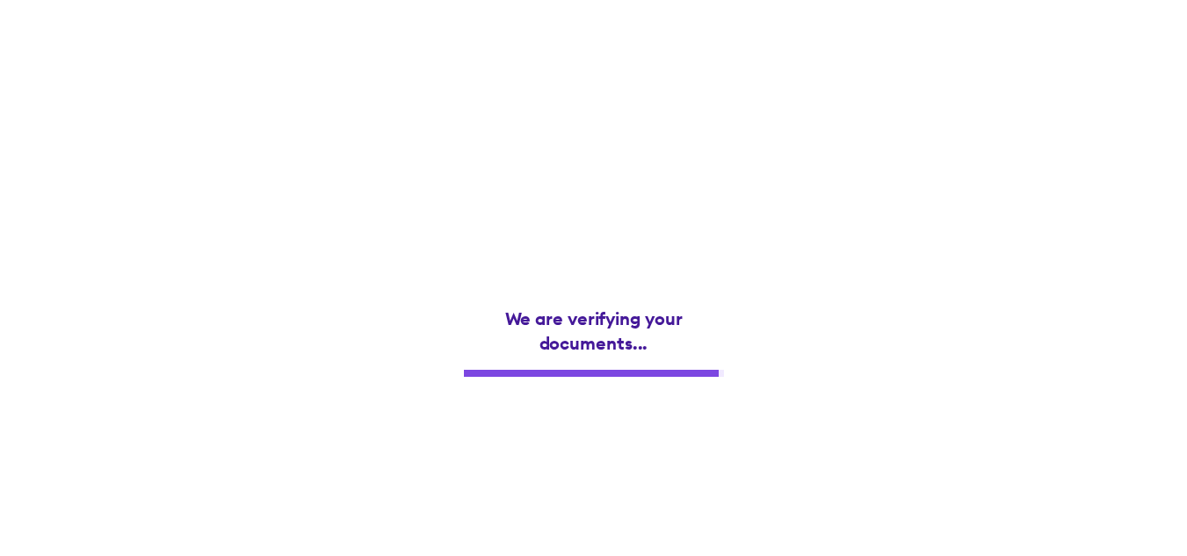
scroll to position [0, 0]
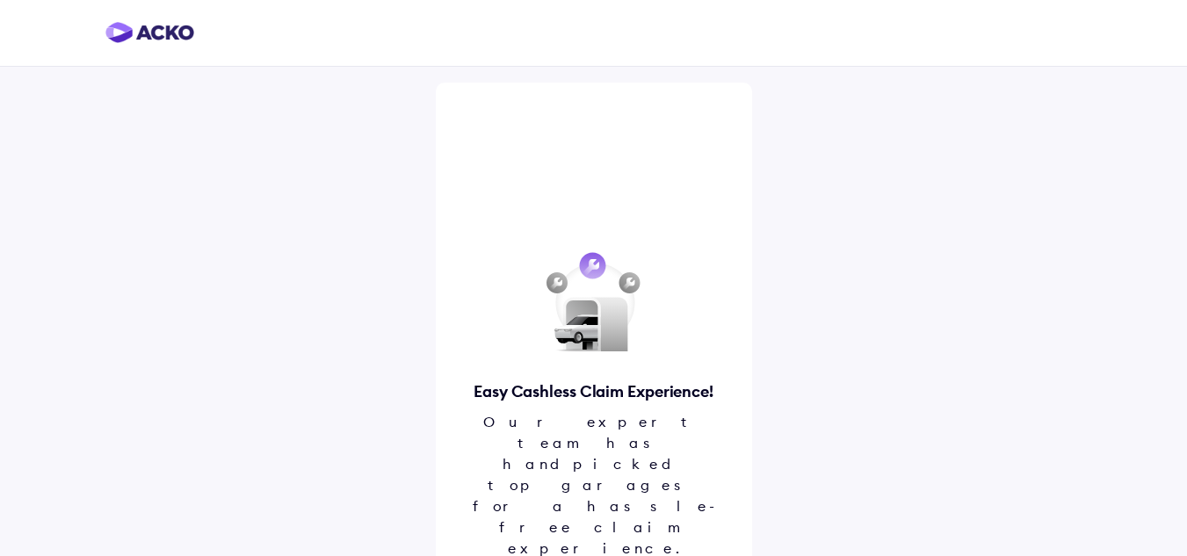
scroll to position [20, 0]
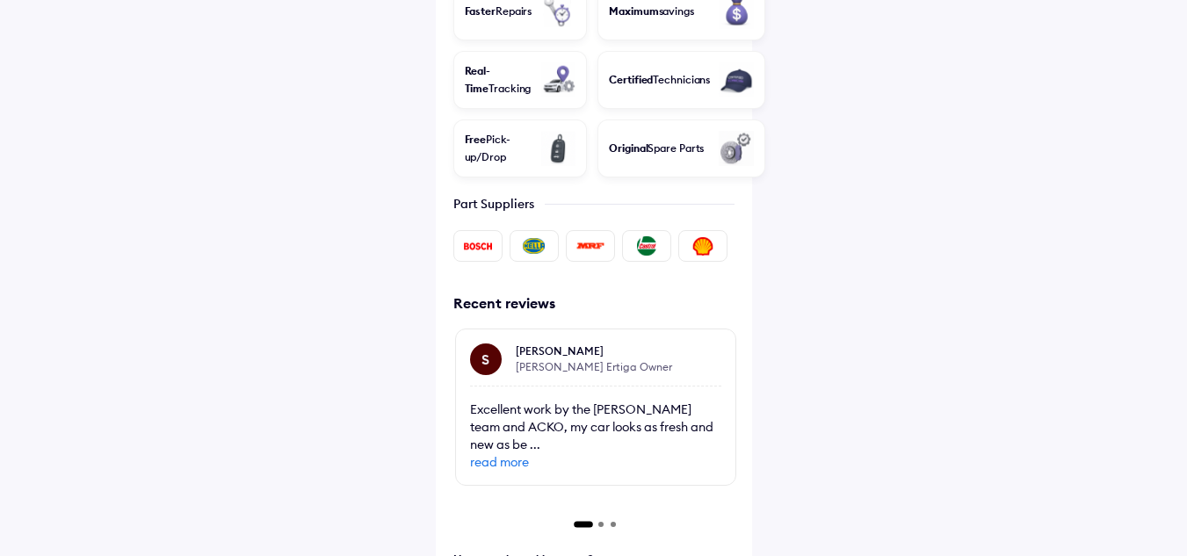
scroll to position [800, 0]
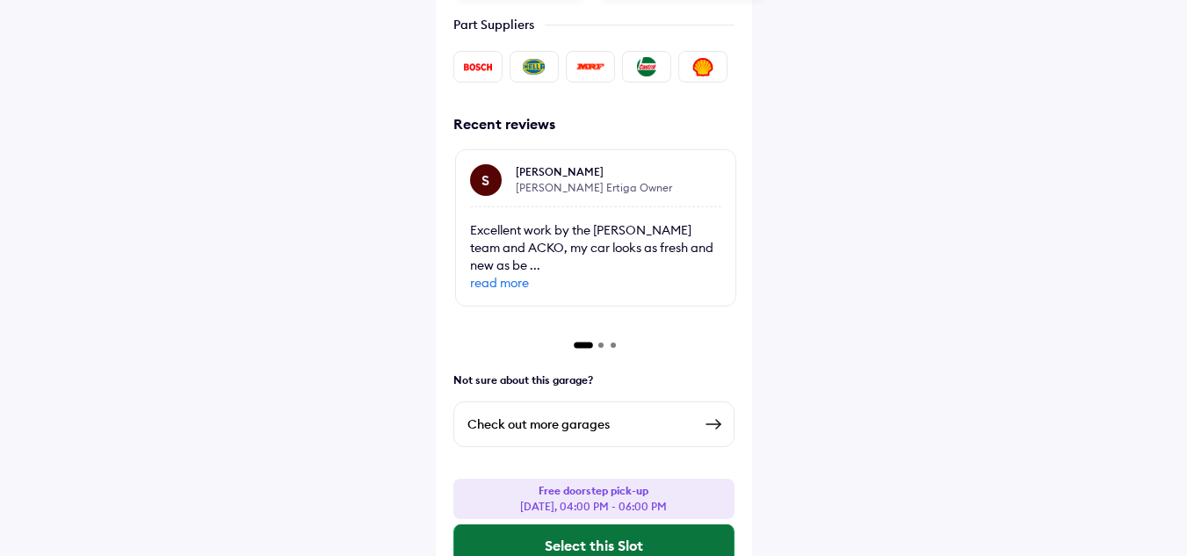
click at [605, 524] on button "Select this Slot" at bounding box center [593, 545] width 279 height 42
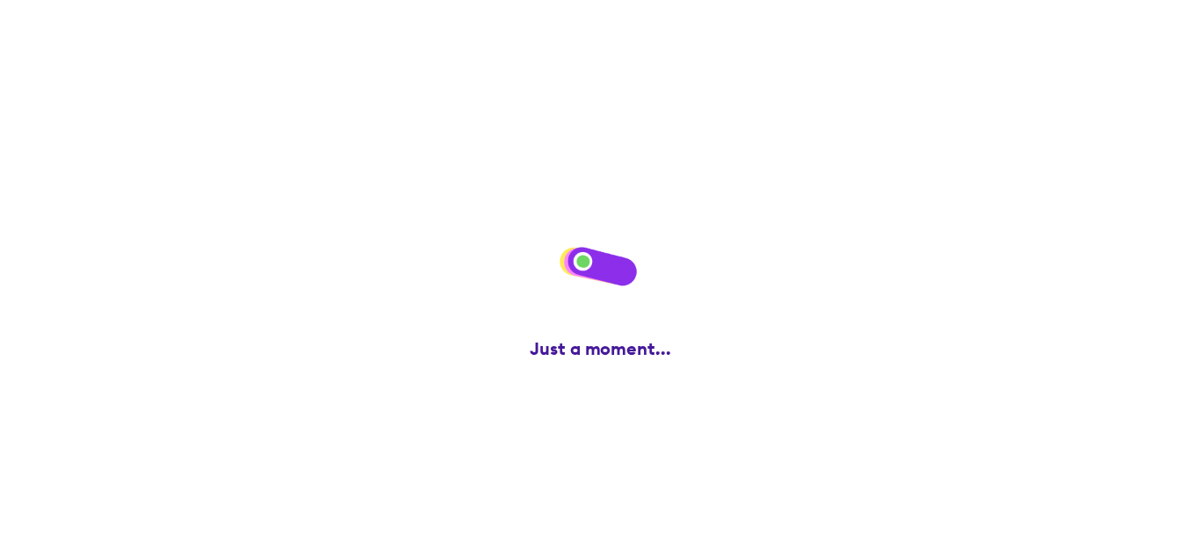
scroll to position [0, 0]
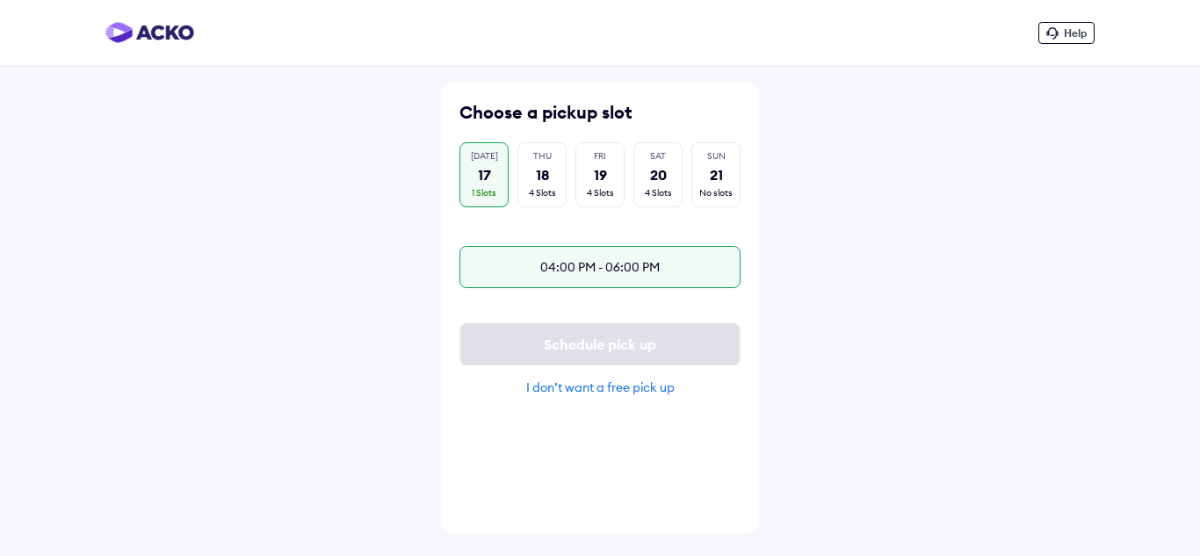
click at [530, 257] on div "04:00 PM - 06:00 PM" at bounding box center [599, 267] width 281 height 42
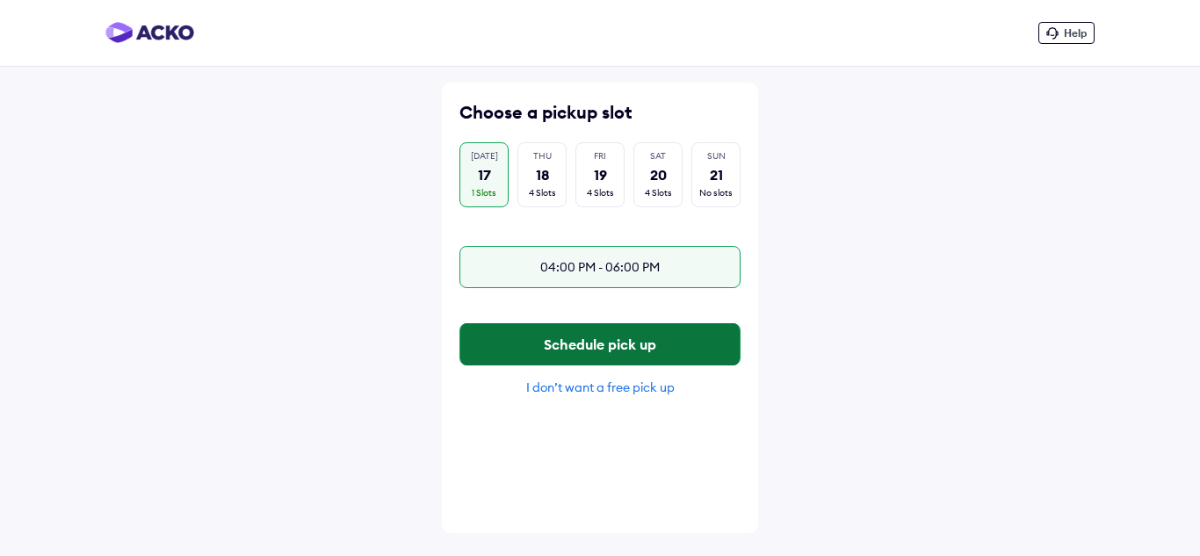
click at [560, 359] on button "Schedule pick up" at bounding box center [599, 344] width 279 height 42
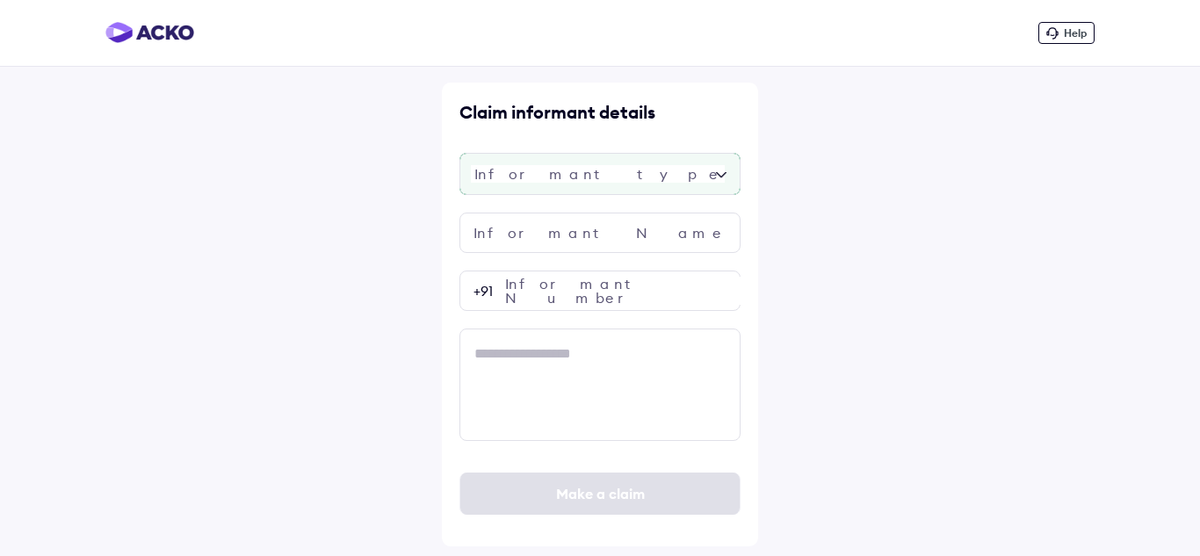
click at [589, 177] on div at bounding box center [599, 174] width 281 height 42
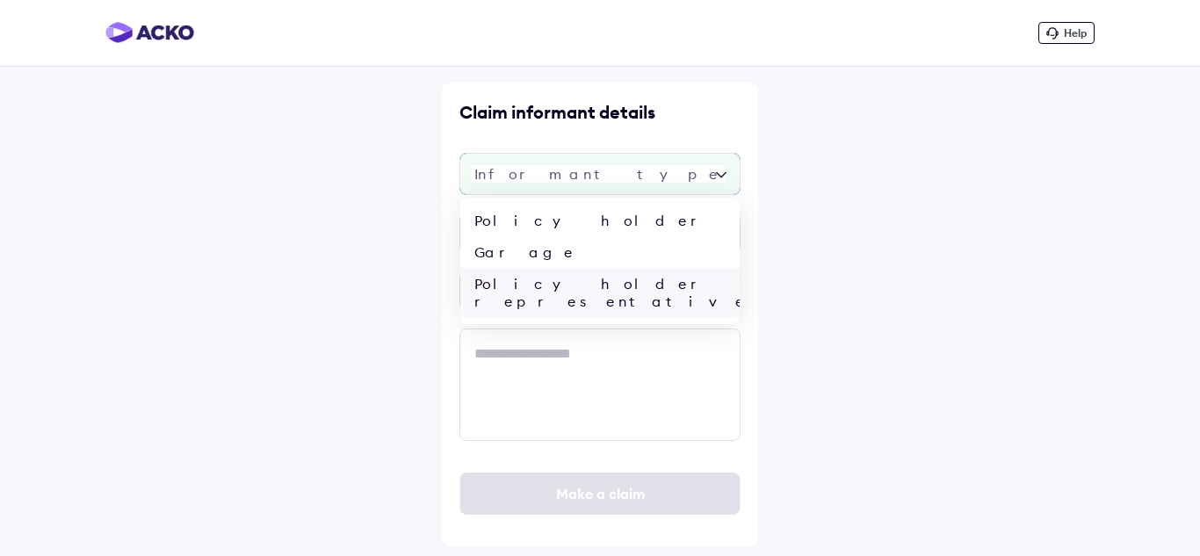
click at [561, 280] on div "Policy holder representative" at bounding box center [599, 292] width 279 height 49
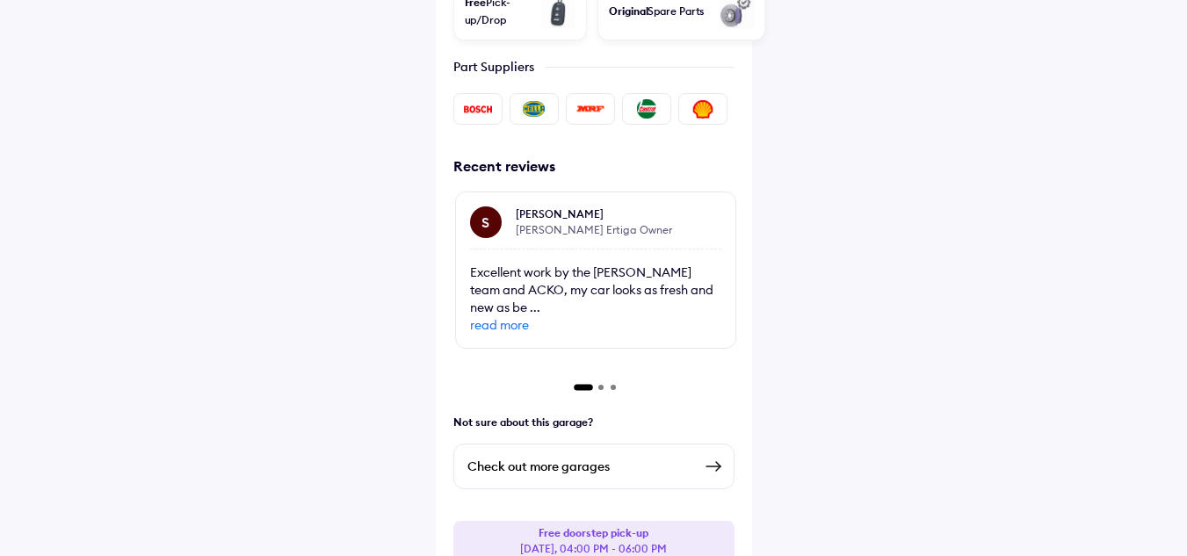
scroll to position [759, 0]
click at [590, 455] on div "Check out more garages" at bounding box center [579, 465] width 225 height 21
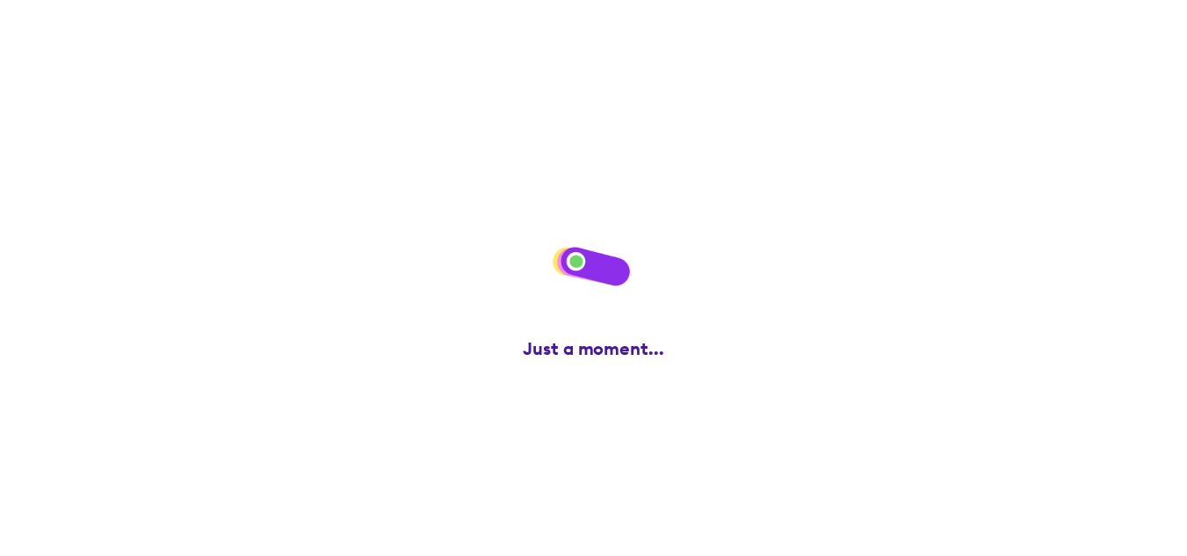
scroll to position [0, 0]
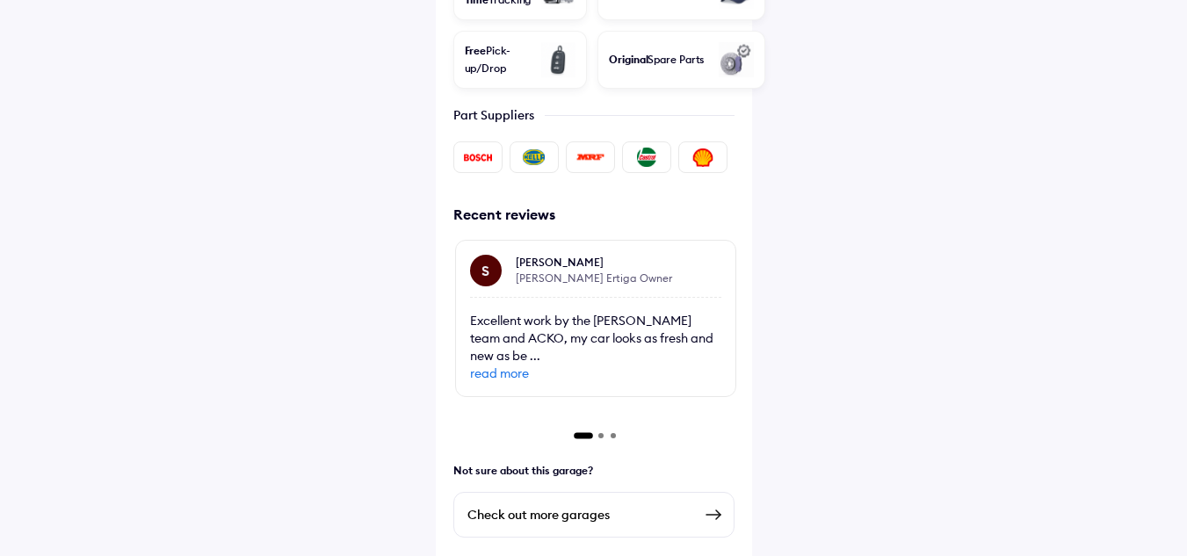
scroll to position [800, 0]
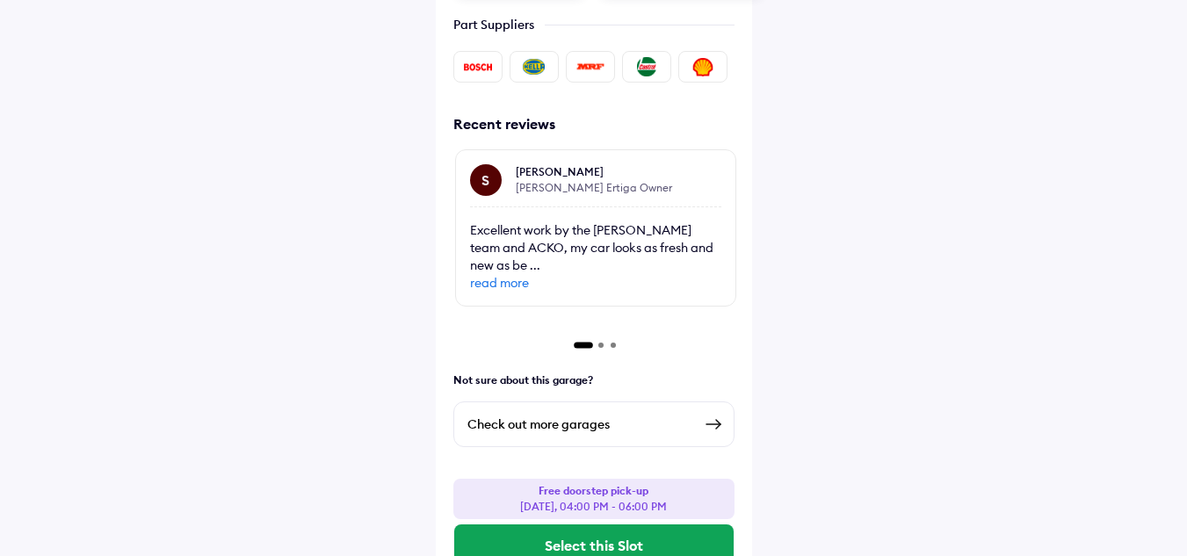
click at [649, 414] on div "Check out more garages" at bounding box center [579, 424] width 225 height 21
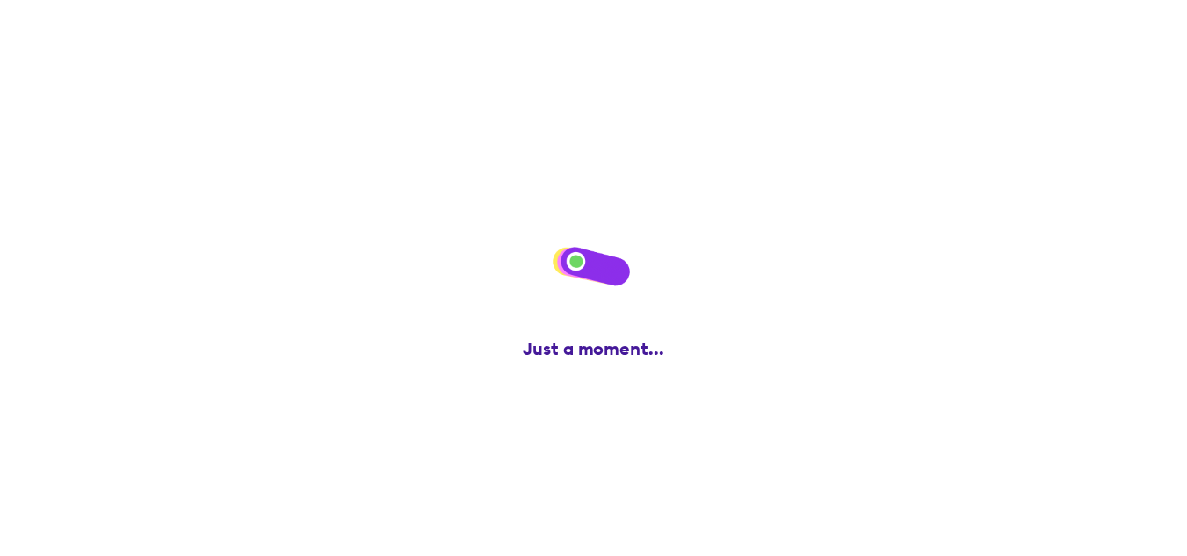
scroll to position [0, 0]
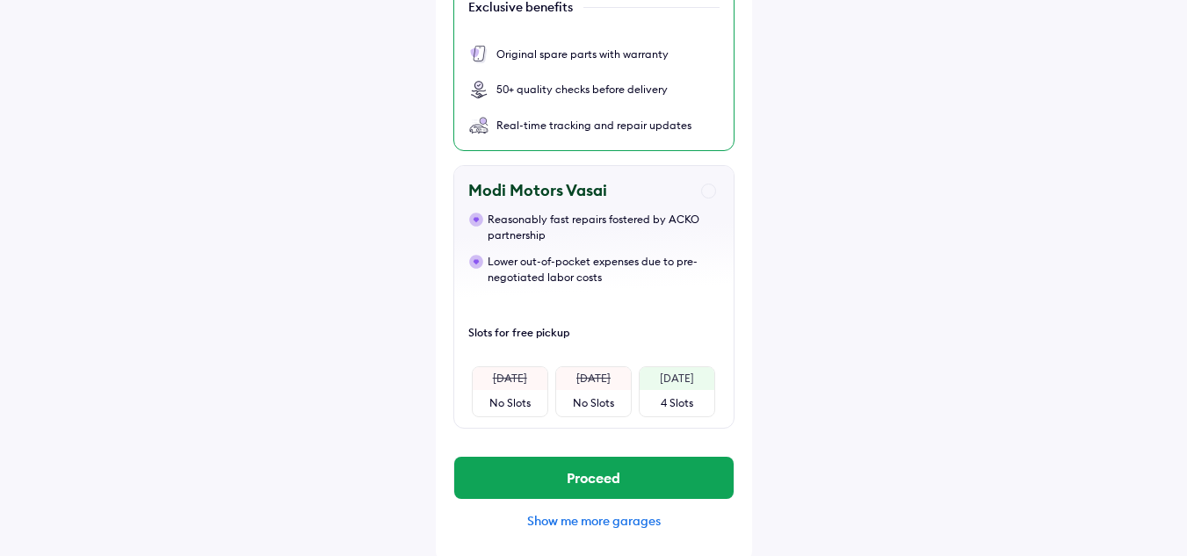
scroll to position [559, 0]
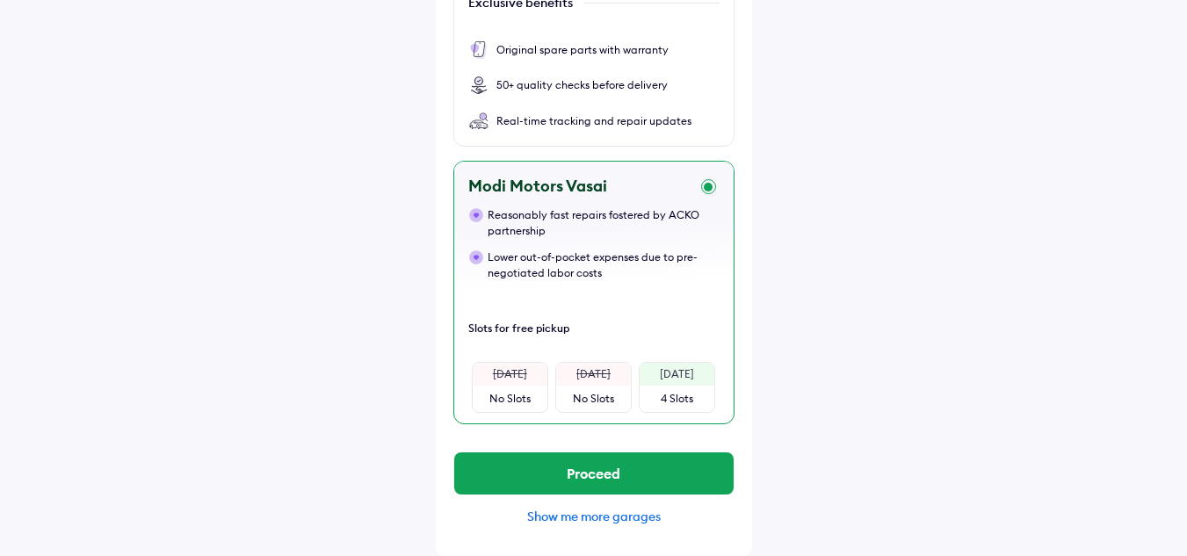
click at [589, 240] on div "Reasonably fast repairs fostered by ACKO partnership Lower out-of-pocket expens…" at bounding box center [593, 244] width 251 height 74
click at [675, 379] on div "Friday" at bounding box center [677, 374] width 34 height 16
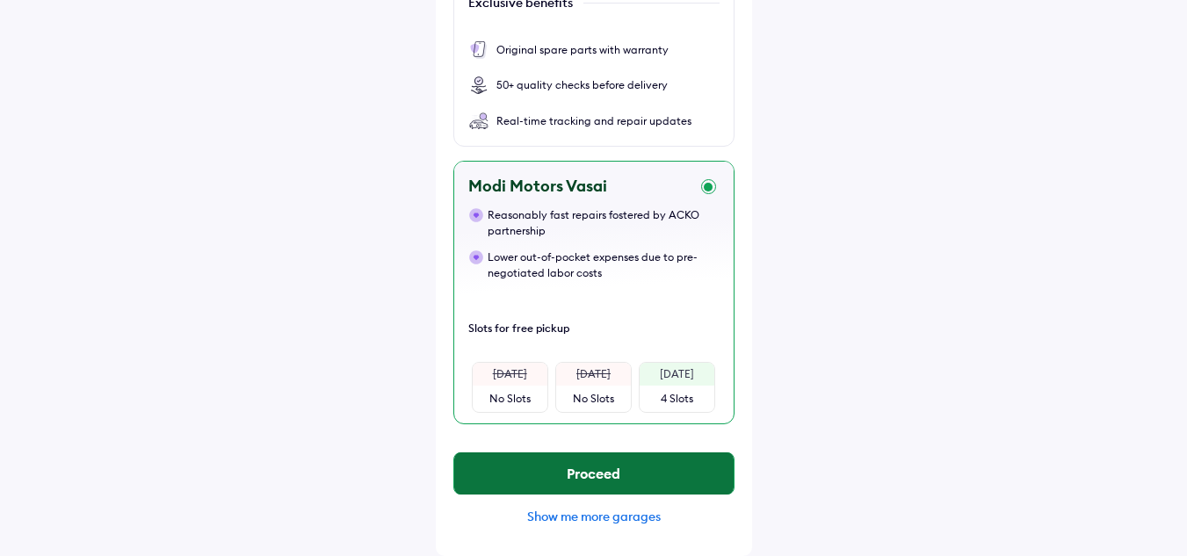
click at [647, 465] on button "Proceed" at bounding box center [593, 473] width 279 height 42
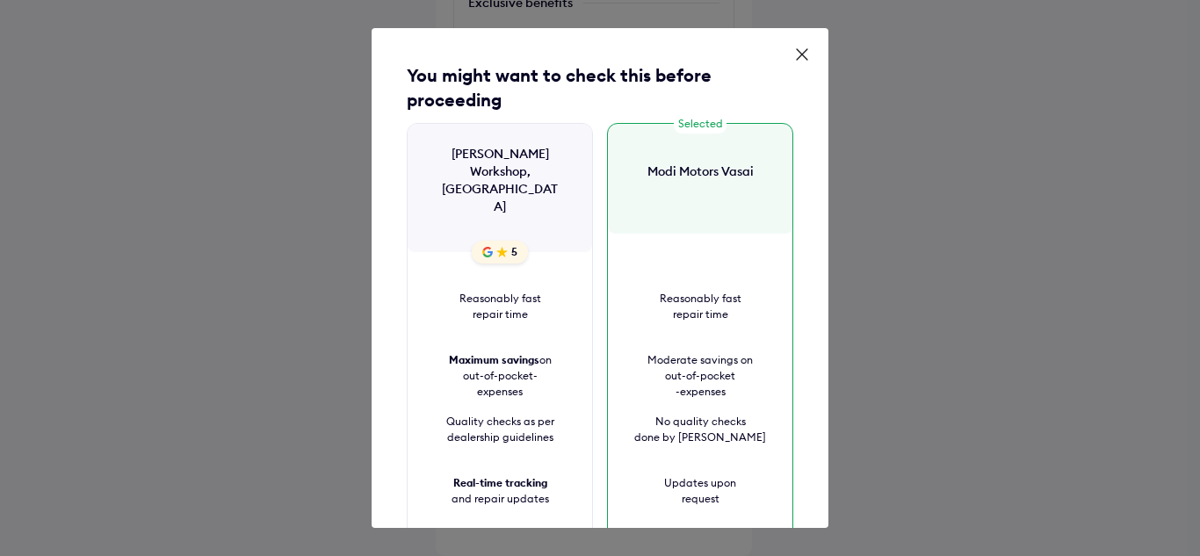
scroll to position [187, 0]
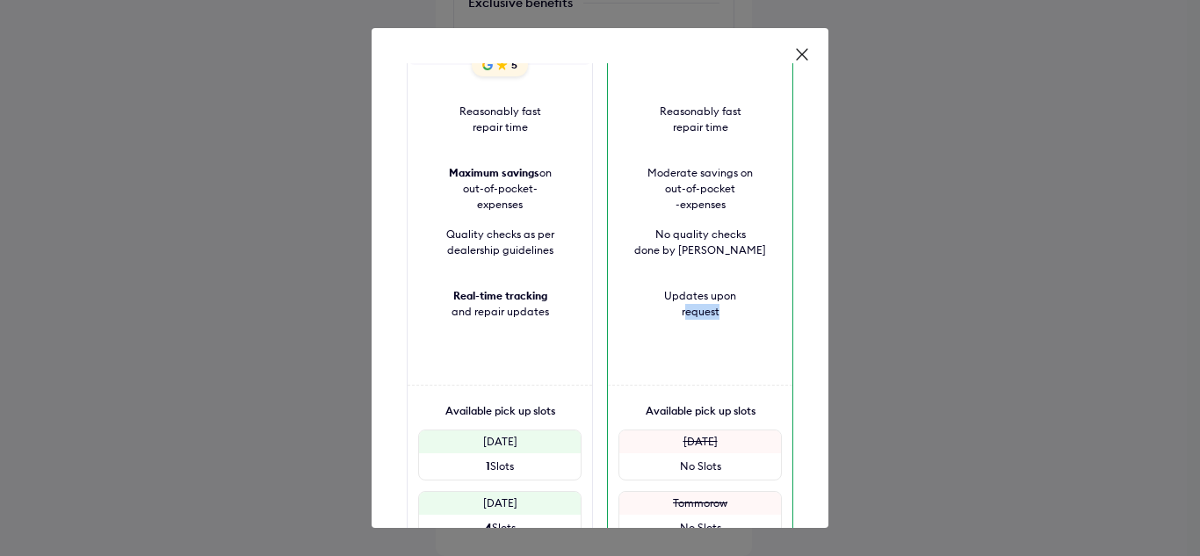
drag, startPoint x: 646, startPoint y: 321, endPoint x: 673, endPoint y: 352, distance: 41.7
click at [673, 352] on div "Reasonably fast repair time Moderate savings on out-of-pocket -expenses No qual…" at bounding box center [700, 328] width 184 height 449
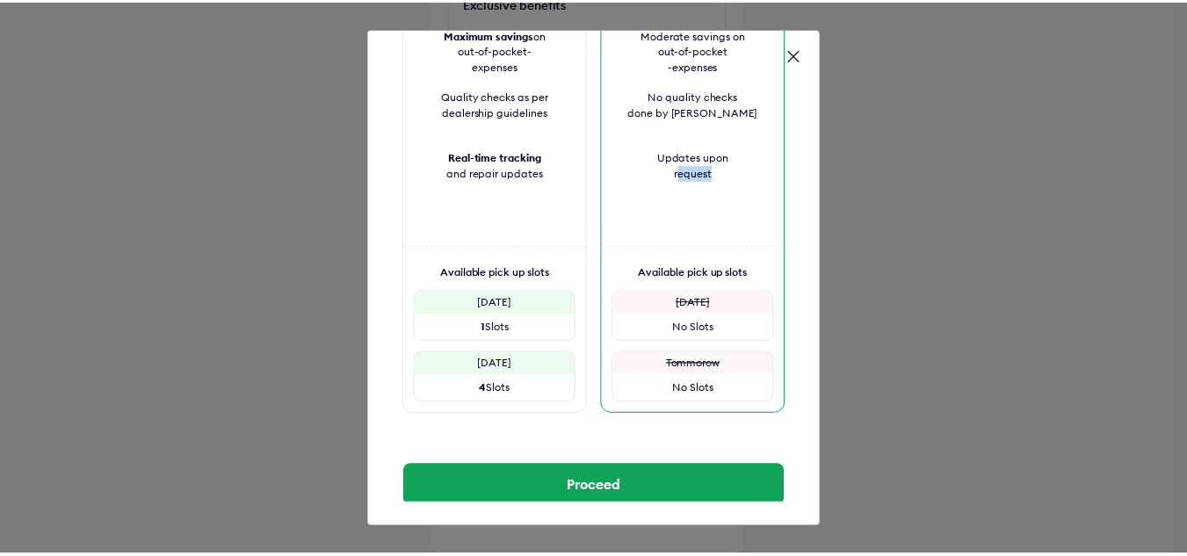
scroll to position [145, 0]
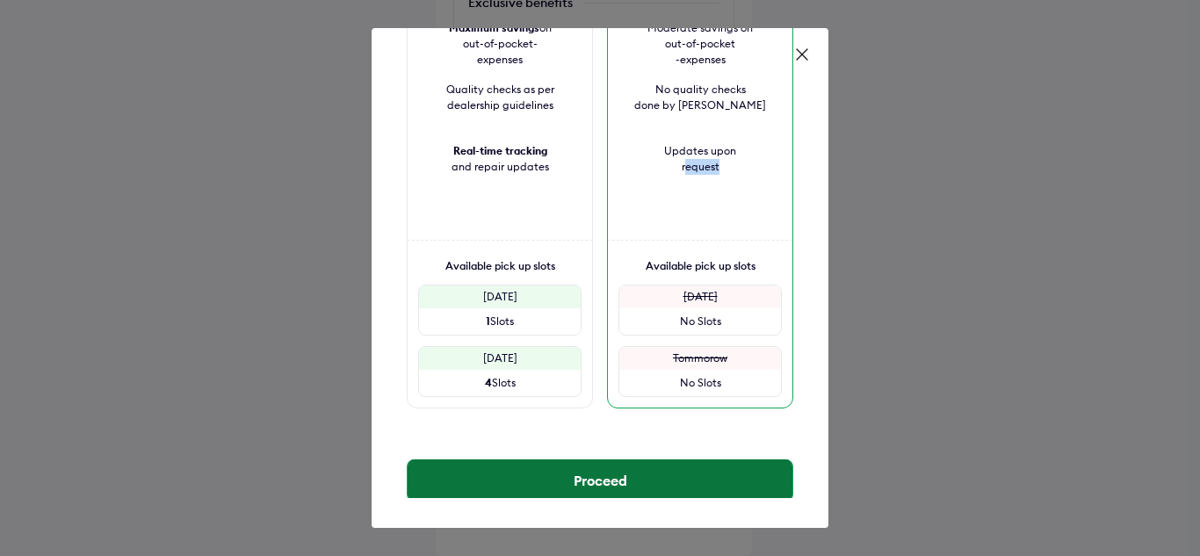
click at [679, 459] on button "Proceed" at bounding box center [600, 480] width 385 height 42
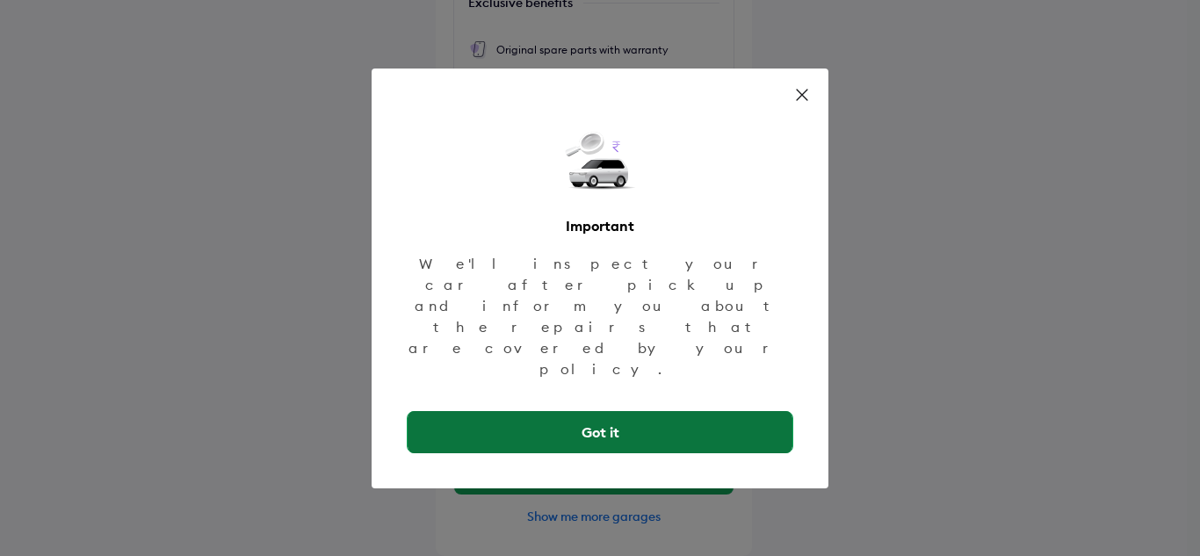
click at [647, 411] on button "Got it" at bounding box center [600, 432] width 385 height 42
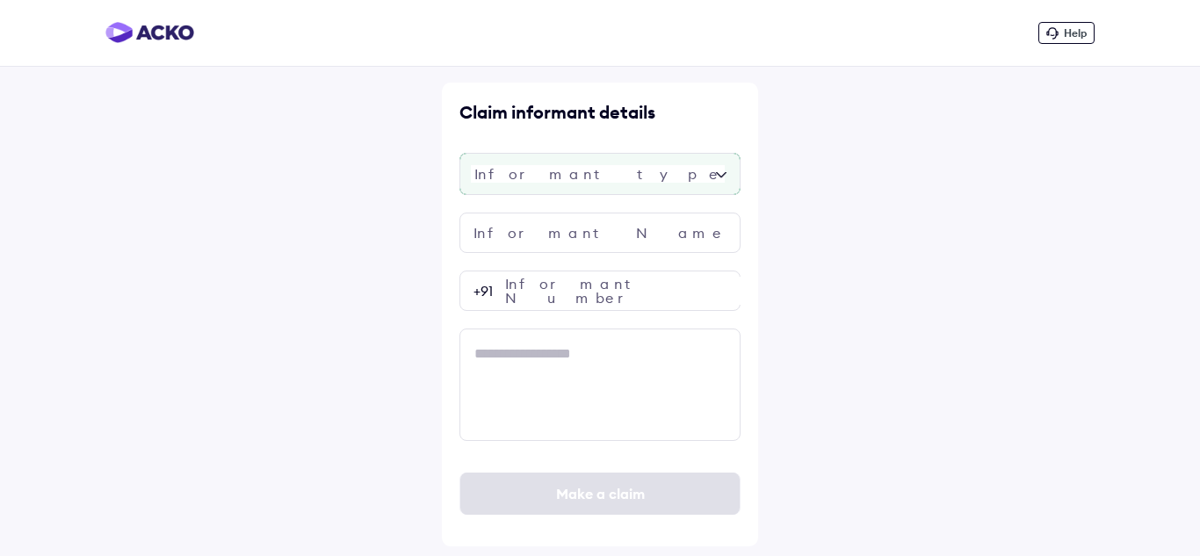
click at [617, 183] on div at bounding box center [599, 174] width 281 height 42
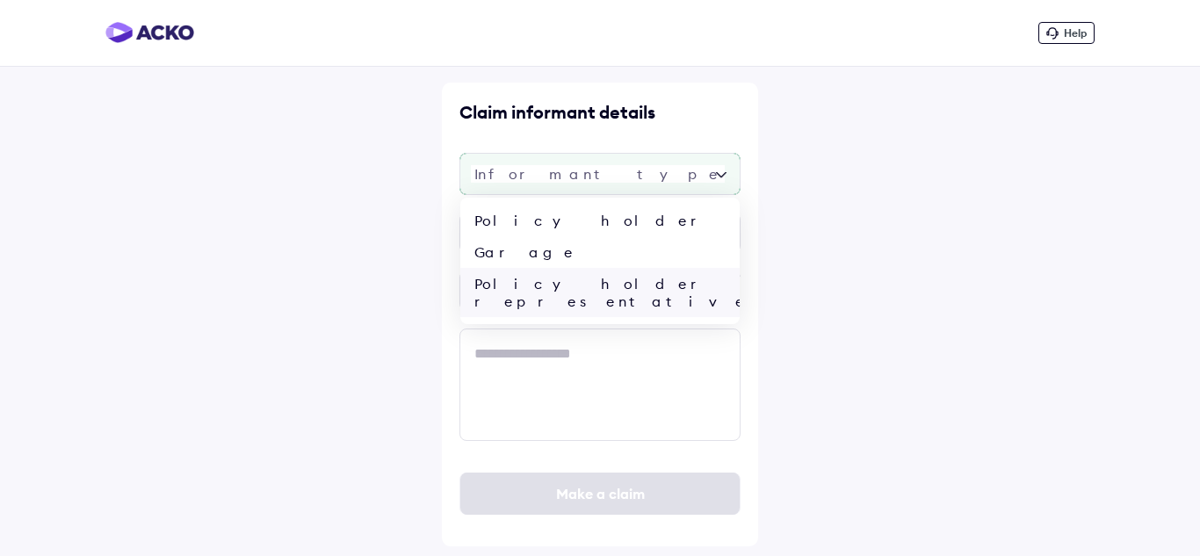
click at [580, 281] on div "Policy holder representative" at bounding box center [599, 292] width 279 height 49
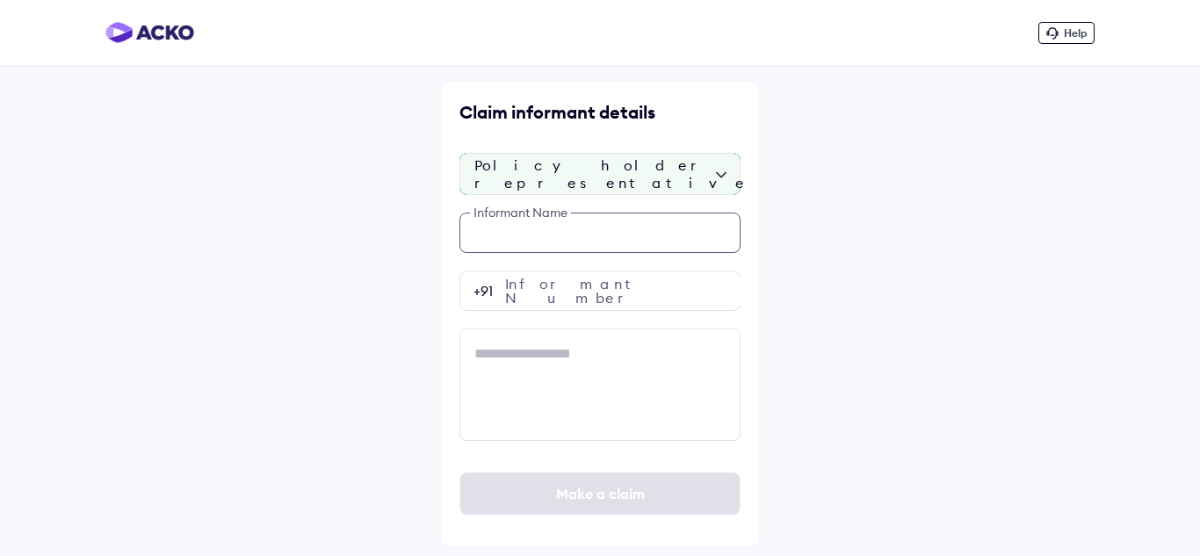
click at [574, 239] on input "text" at bounding box center [599, 233] width 281 height 40
type input "**********"
click at [588, 293] on input "number" at bounding box center [599, 291] width 281 height 40
paste input "**********"
type input "**********"
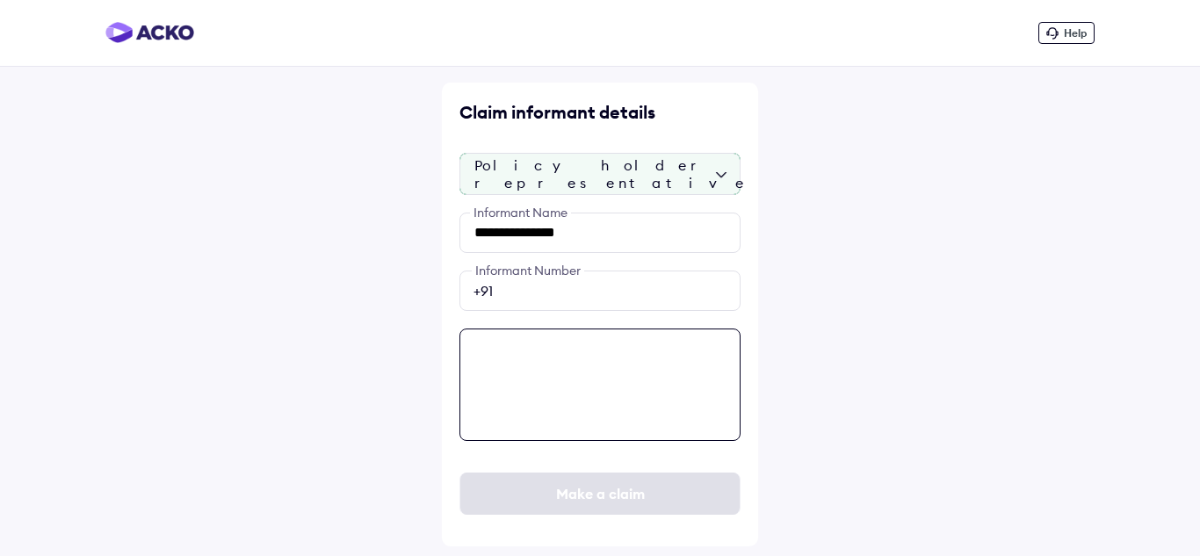
click at [528, 349] on textarea at bounding box center [599, 385] width 281 height 112
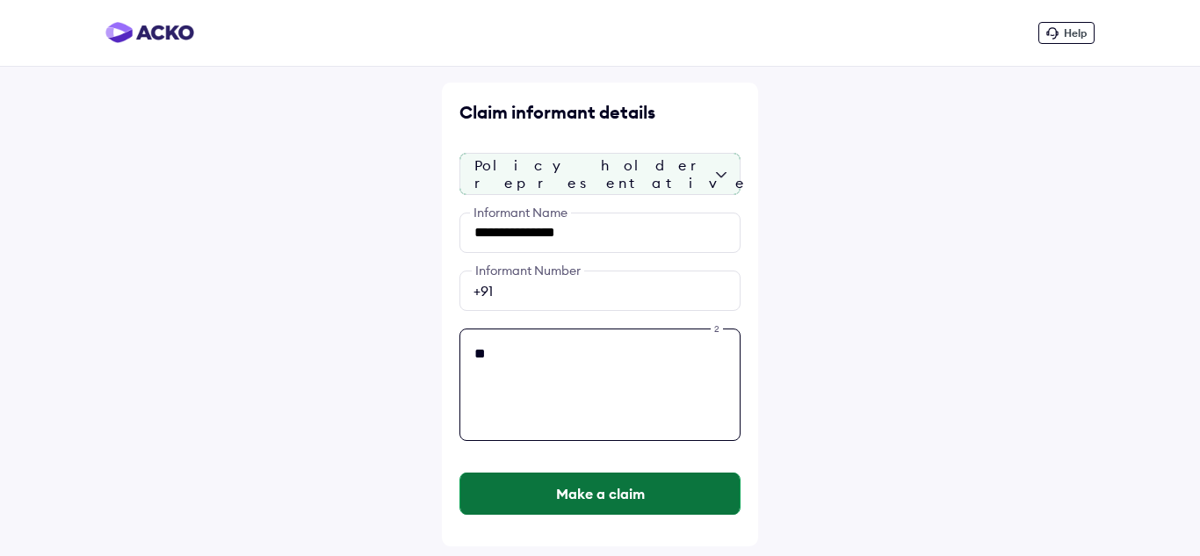
type textarea "**"
click at [567, 499] on button "Make a claim" at bounding box center [599, 494] width 279 height 42
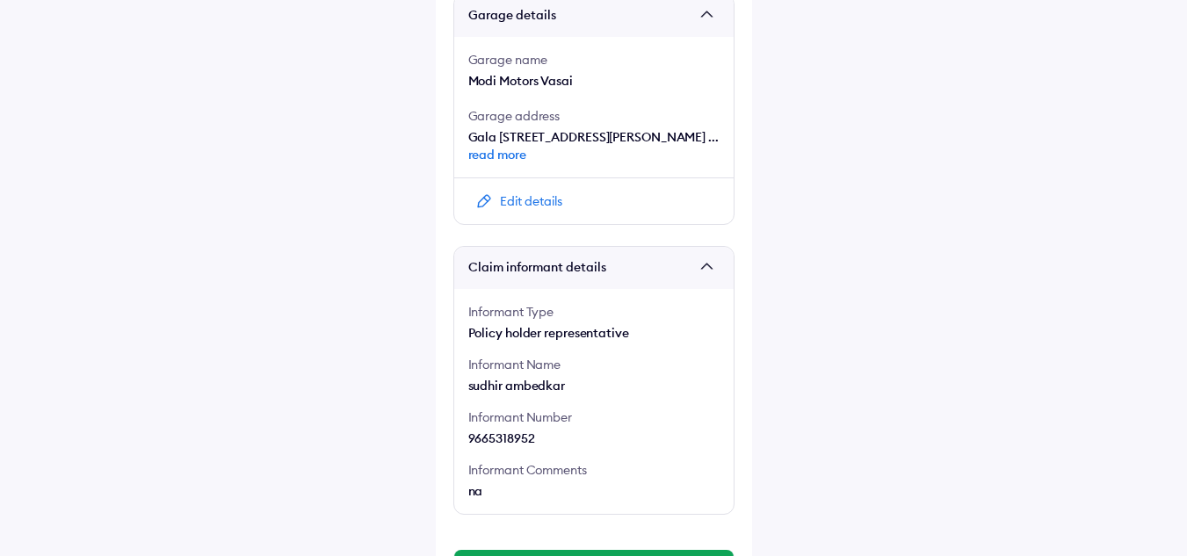
scroll to position [1596, 0]
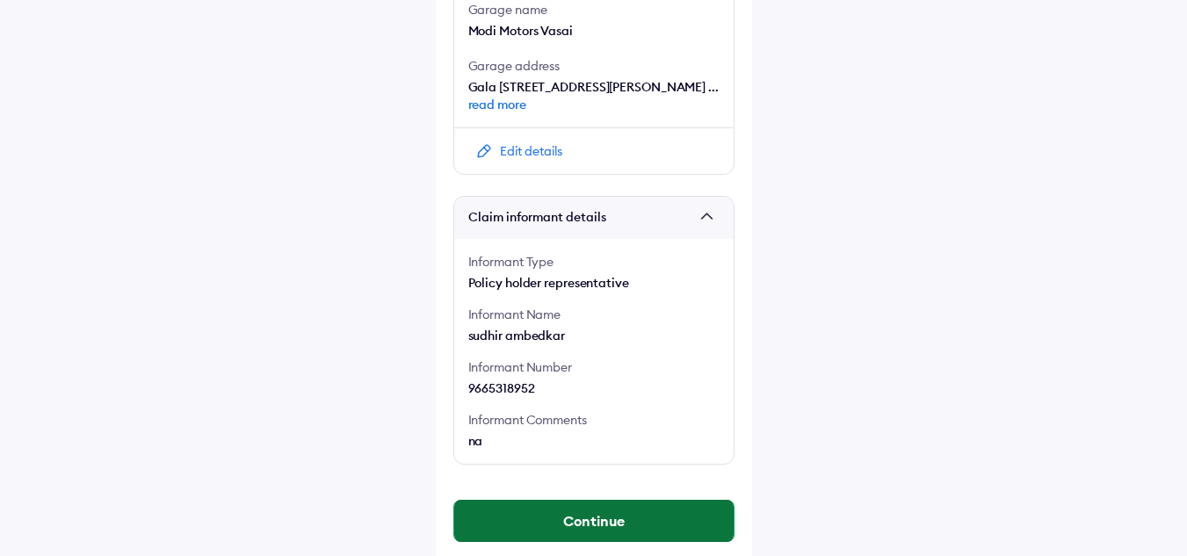
click at [589, 509] on button "Continue" at bounding box center [593, 521] width 279 height 42
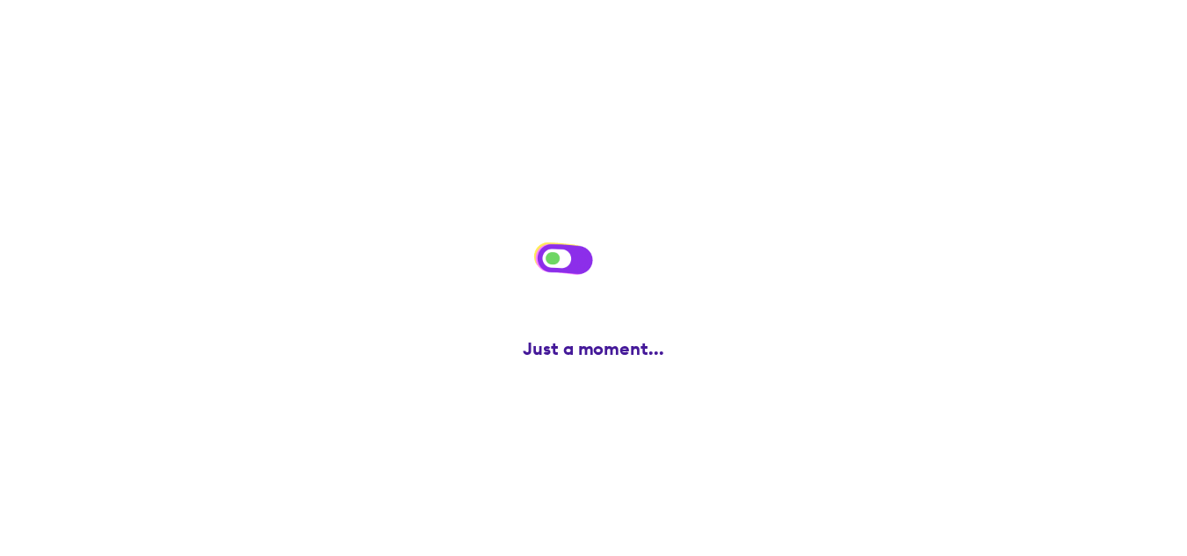
scroll to position [0, 0]
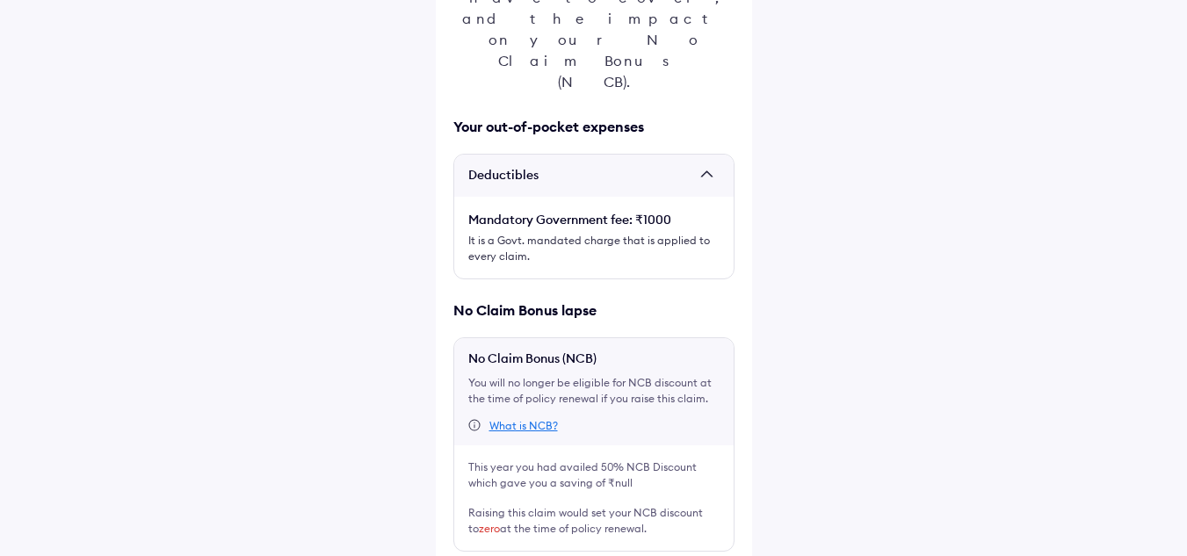
scroll to position [327, 0]
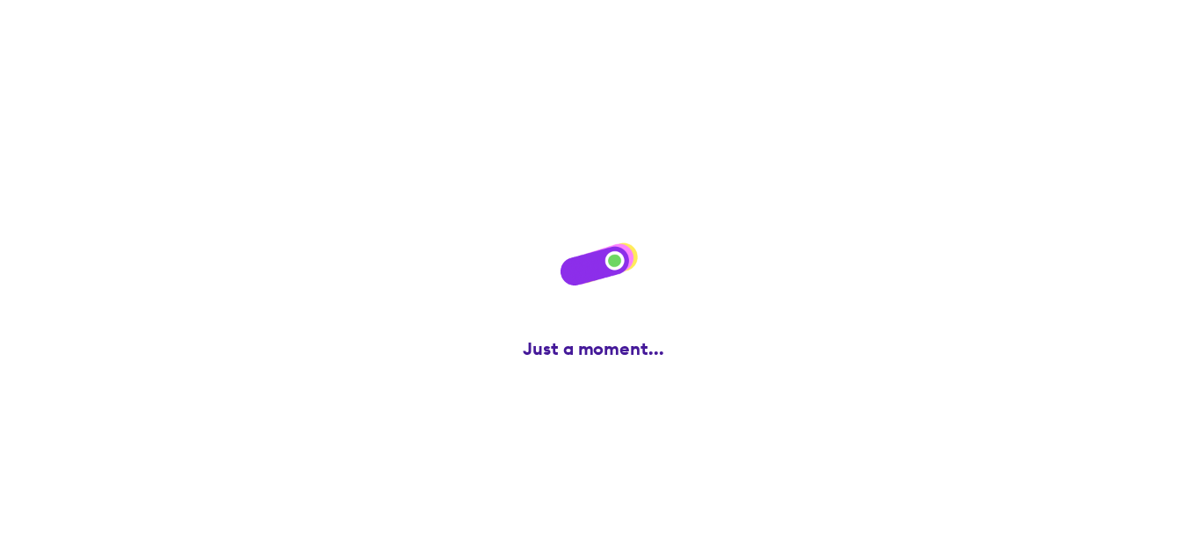
scroll to position [0, 0]
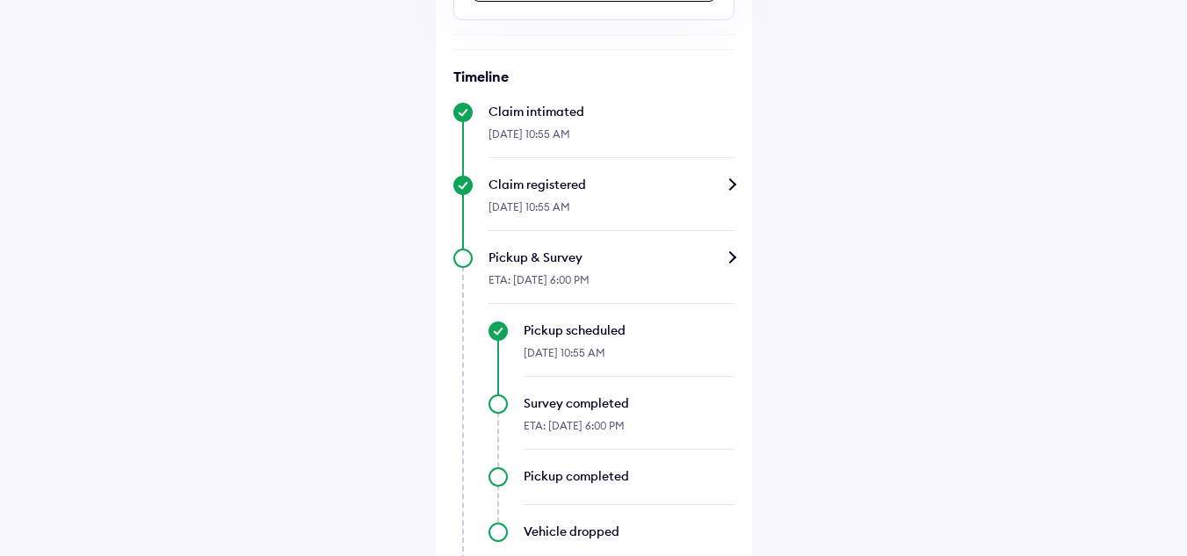
scroll to position [696, 0]
click at [733, 256] on div "Pickup & Survey" at bounding box center [611, 258] width 246 height 18
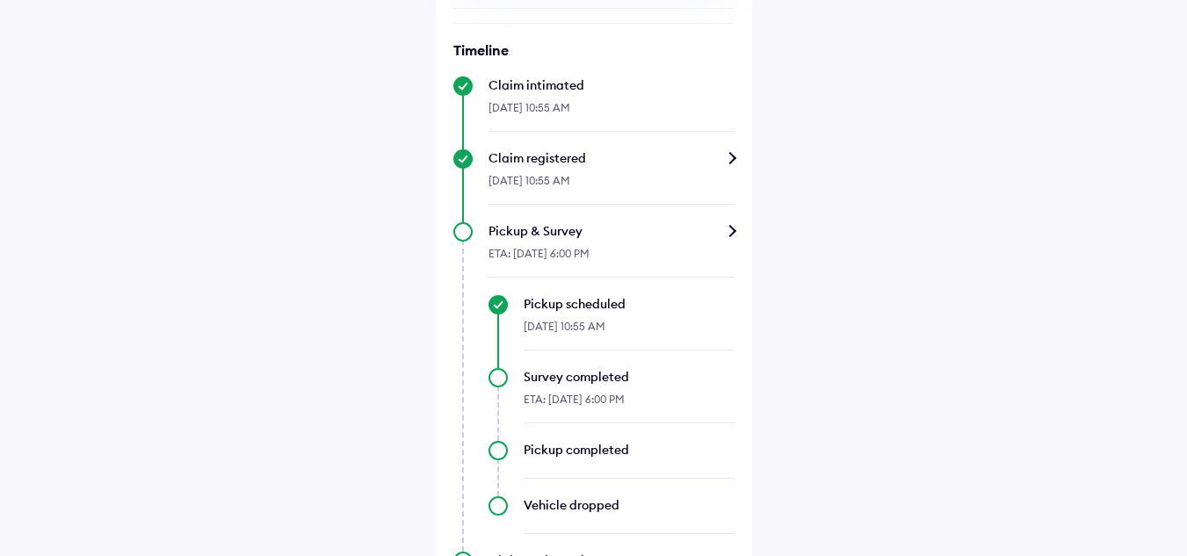
scroll to position [887, 0]
